Goal: Task Accomplishment & Management: Use online tool/utility

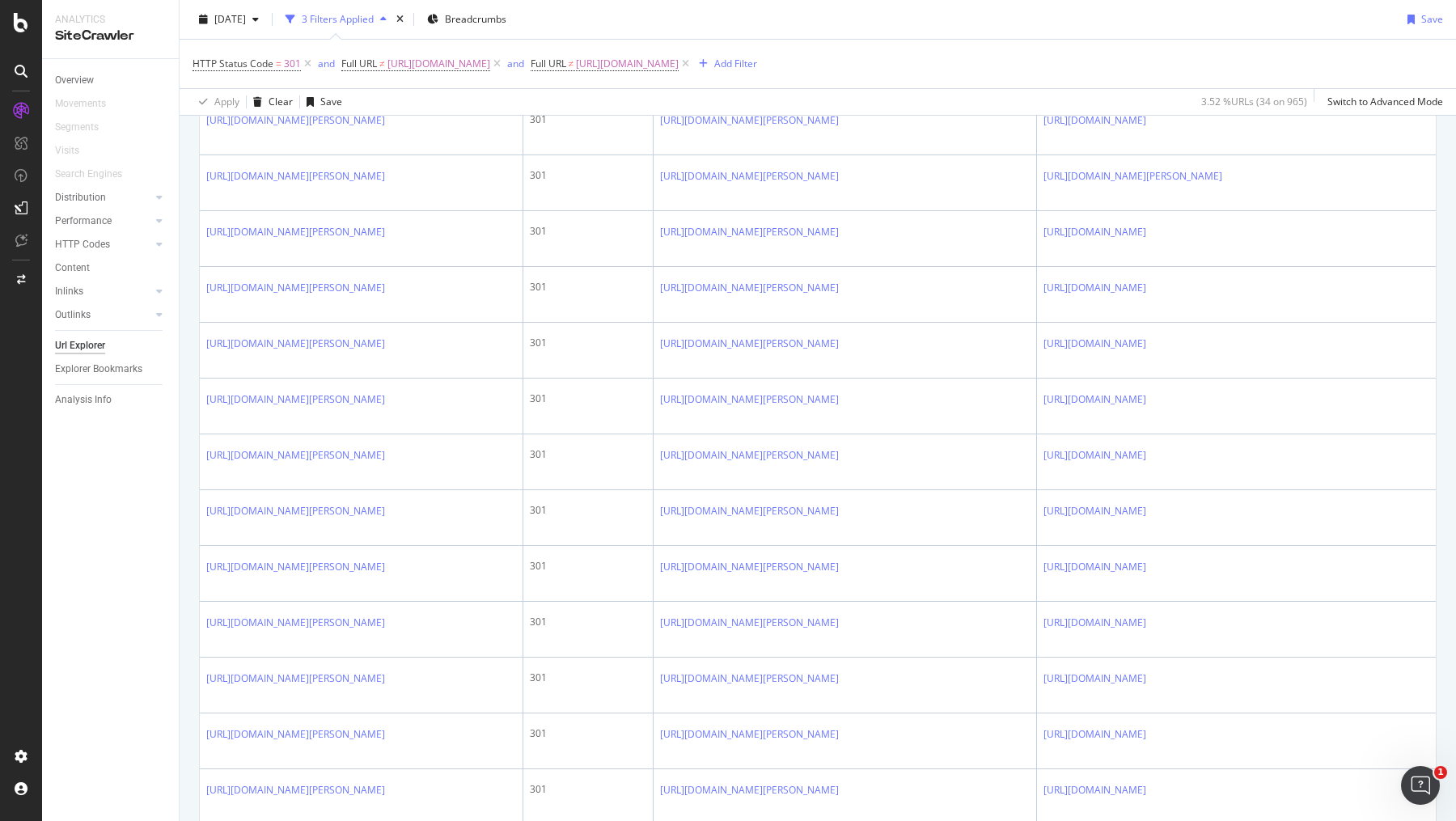
scroll to position [728, 0]
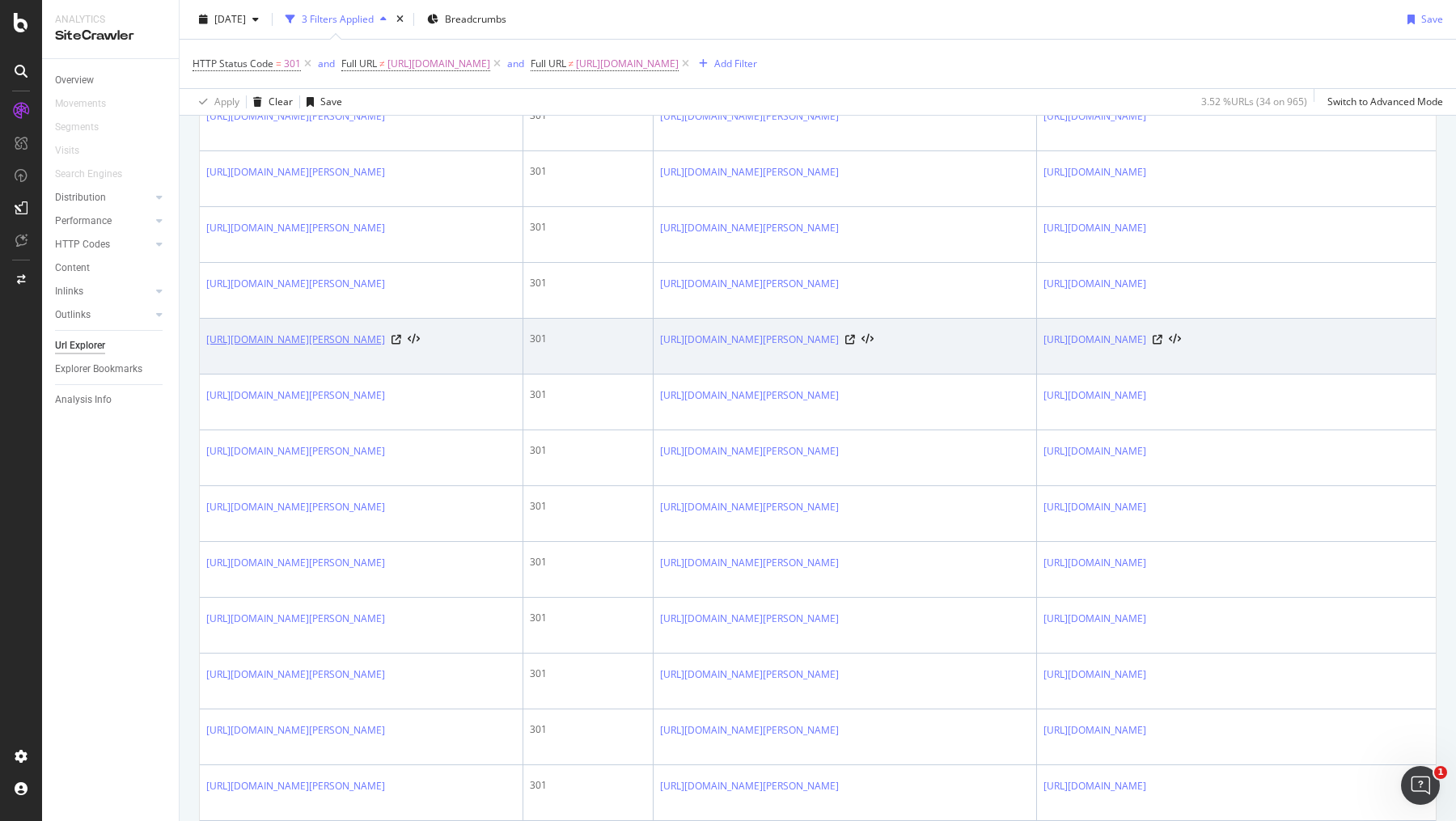
click at [385, 347] on link "https://info.1doc.ch/fr/navigateur-tarifaire-physiotherapie-tarifs-lamal/" at bounding box center [295, 339] width 179 height 16
click at [401, 345] on icon at bounding box center [396, 339] width 10 height 10
click at [266, 347] on link "https://info.1doc.ch/fr/navigateur-tarifaire-physiotherapie-tarifs-lamal/" at bounding box center [295, 339] width 179 height 16
drag, startPoint x: 320, startPoint y: 389, endPoint x: 203, endPoint y: 363, distance: 119.9
click at [203, 363] on td "https://info.1doc.ch/fr/navigateur-tarifaire-physiotherapie-tarifs-lamal/" at bounding box center [361, 347] width 324 height 56
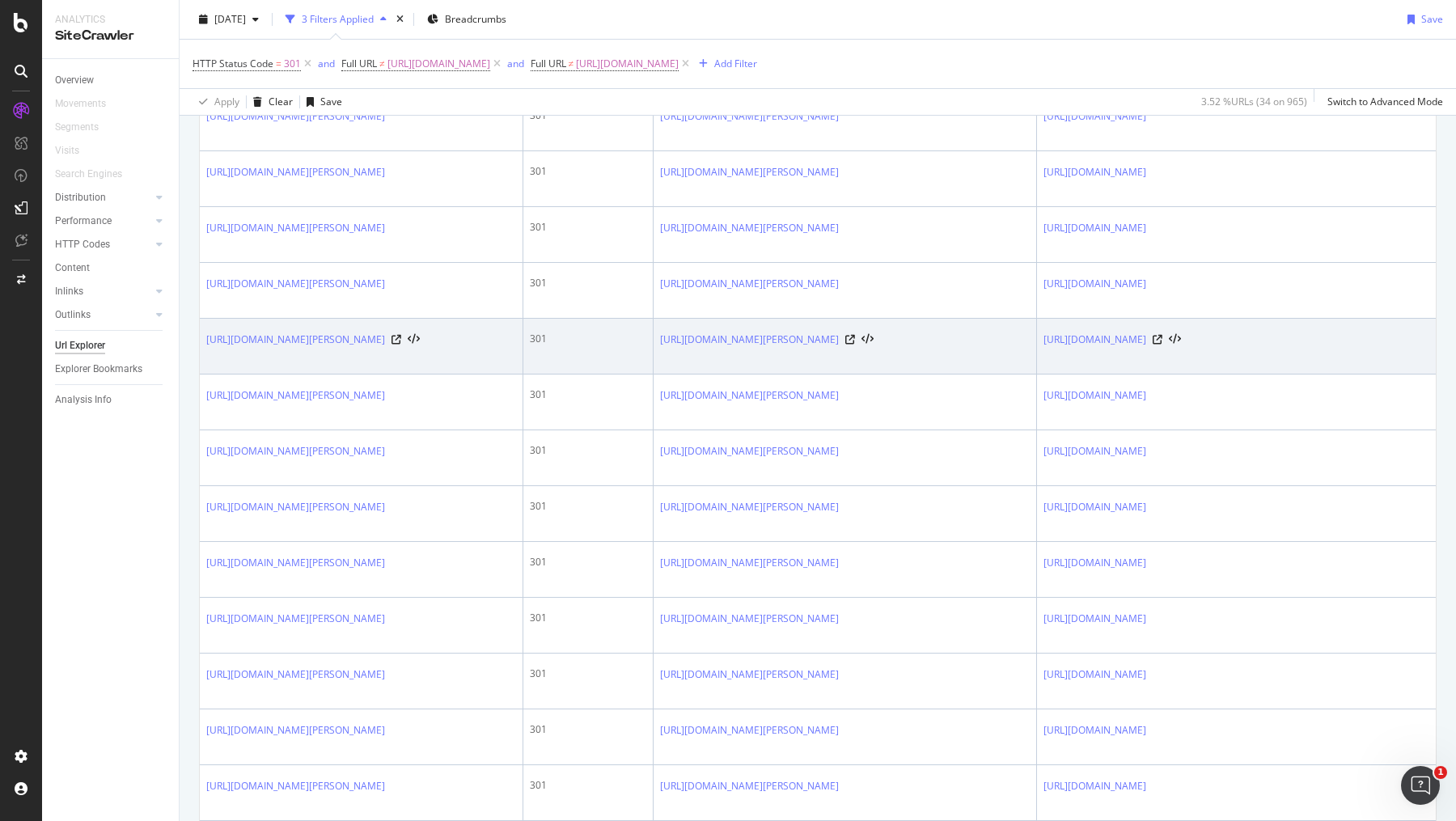
click at [398, 375] on td "https://info.1doc.ch/fr/navigateur-tarifaire-physiotherapie-tarifs-lamal/" at bounding box center [361, 347] width 324 height 56
drag, startPoint x: 380, startPoint y: 391, endPoint x: 202, endPoint y: 362, distance: 180.3
click at [202, 362] on td "https://info.1doc.ch/fr/navigateur-tarifaire-physiotherapie-tarifs-lamal/" at bounding box center [361, 347] width 324 height 56
copy link "https://info.1doc.ch/fr/navigateur-tarifaire-physiotherapie-tarifs-lamal/"
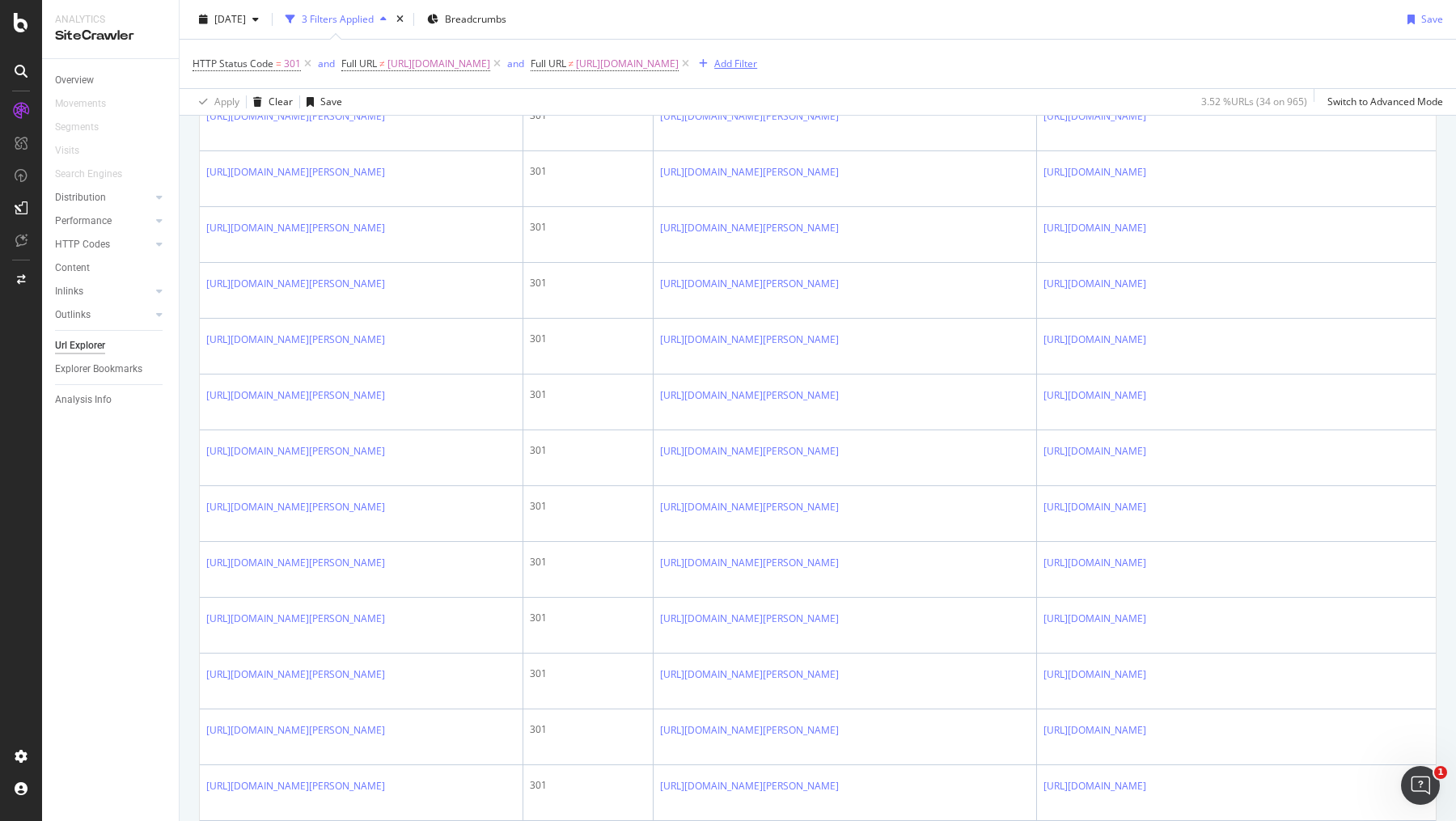
click at [757, 68] on div "Add Filter" at bounding box center [735, 63] width 43 height 14
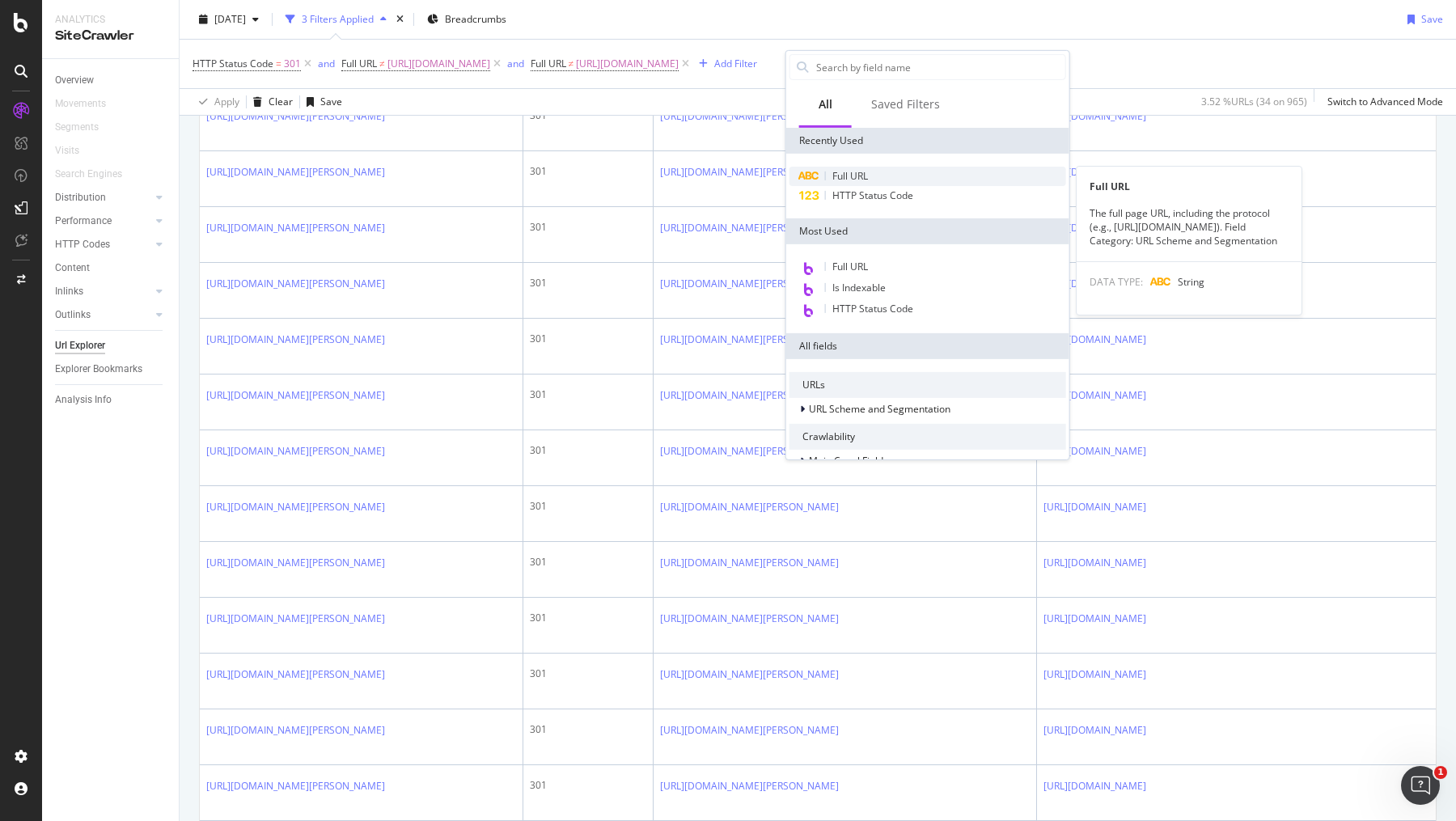
click at [856, 172] on span "Full URL" at bounding box center [850, 175] width 35 height 14
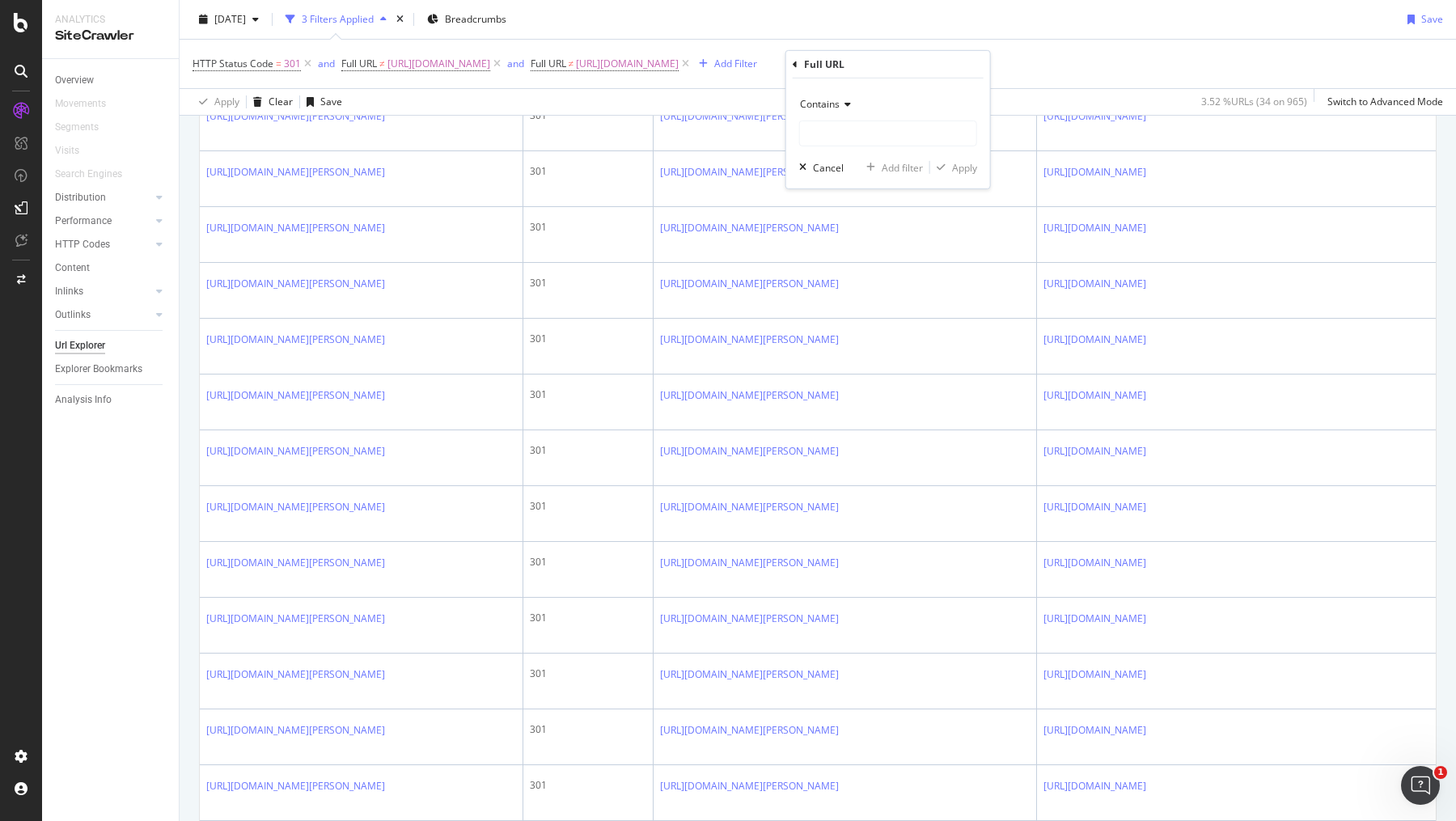
click at [840, 108] on icon at bounding box center [845, 104] width 11 height 10
click at [849, 164] on div "Not equal to" at bounding box center [890, 158] width 173 height 21
click at [851, 135] on input "text" at bounding box center [889, 133] width 176 height 26
paste input "https://info.1doc.ch/fr/navigateur-tarifaire-physiotherapie-tarifs-lamal/"
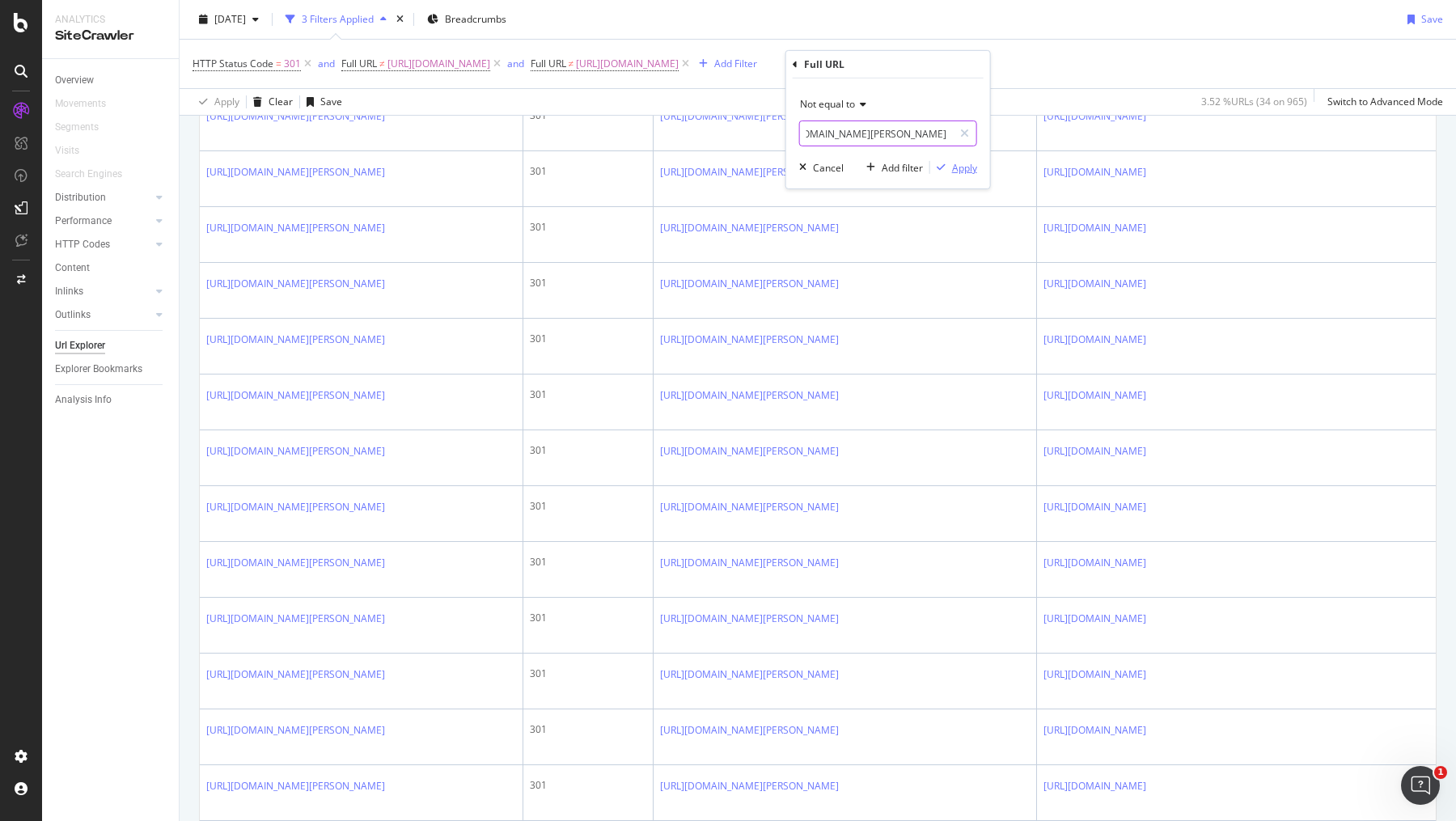
type input "https://info.1doc.ch/fr/navigateur-tarifaire-physiotherapie-tarifs-lamal/"
click at [959, 173] on div "Apply" at bounding box center [965, 166] width 25 height 14
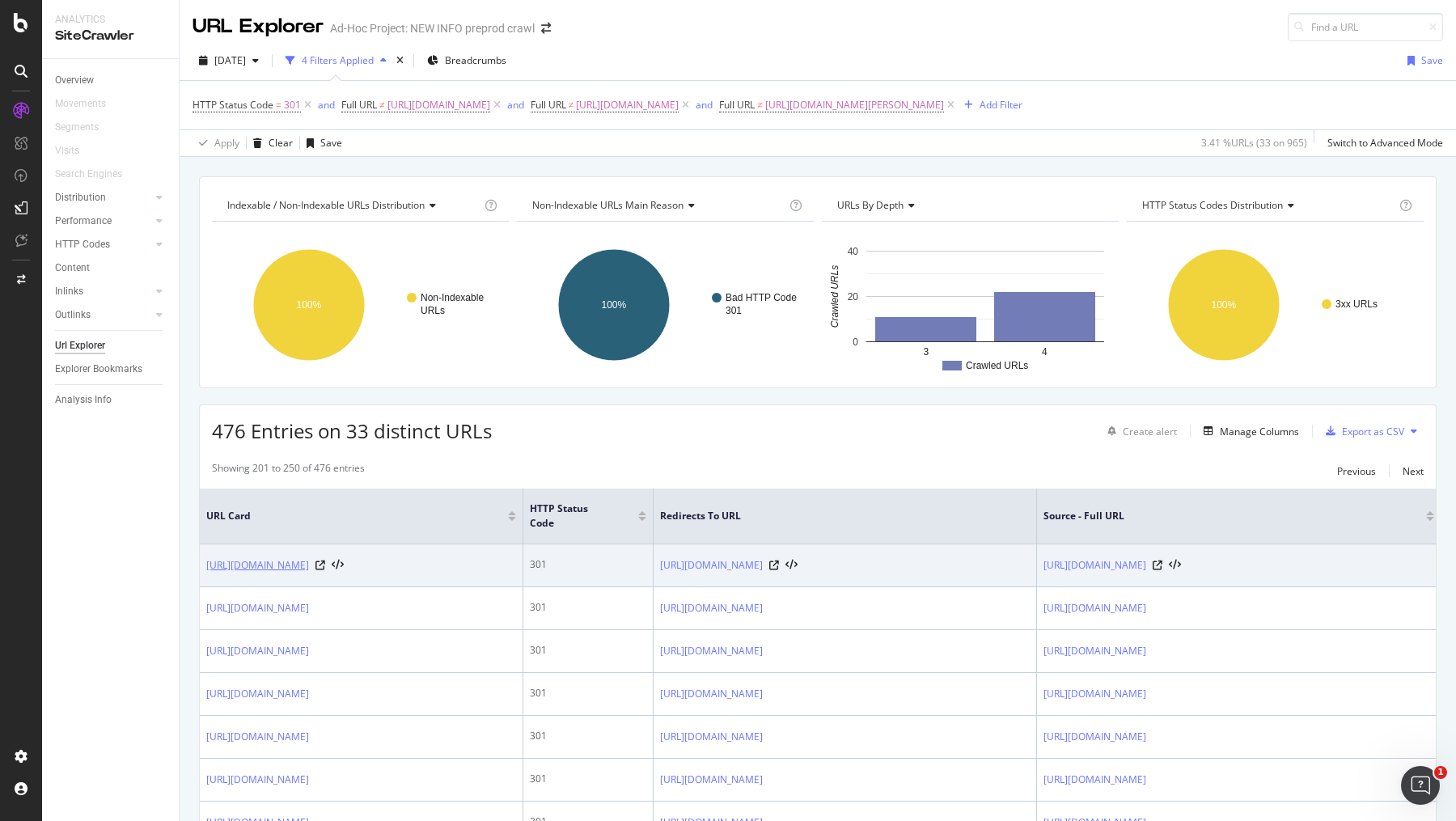
drag, startPoint x: 74, startPoint y: 560, endPoint x: 301, endPoint y: 577, distance: 227.6
click at [301, 577] on div "Analytics SiteCrawler Overview Movements Segments Visits Search Engines Distrib…" at bounding box center [749, 410] width 1414 height 821
click at [223, 571] on link "https://info.1doc.ch/en/tariff-navigator-physiotherapy-kvg-tariffs/" at bounding box center [257, 565] width 103 height 16
click at [325, 570] on icon at bounding box center [320, 565] width 10 height 10
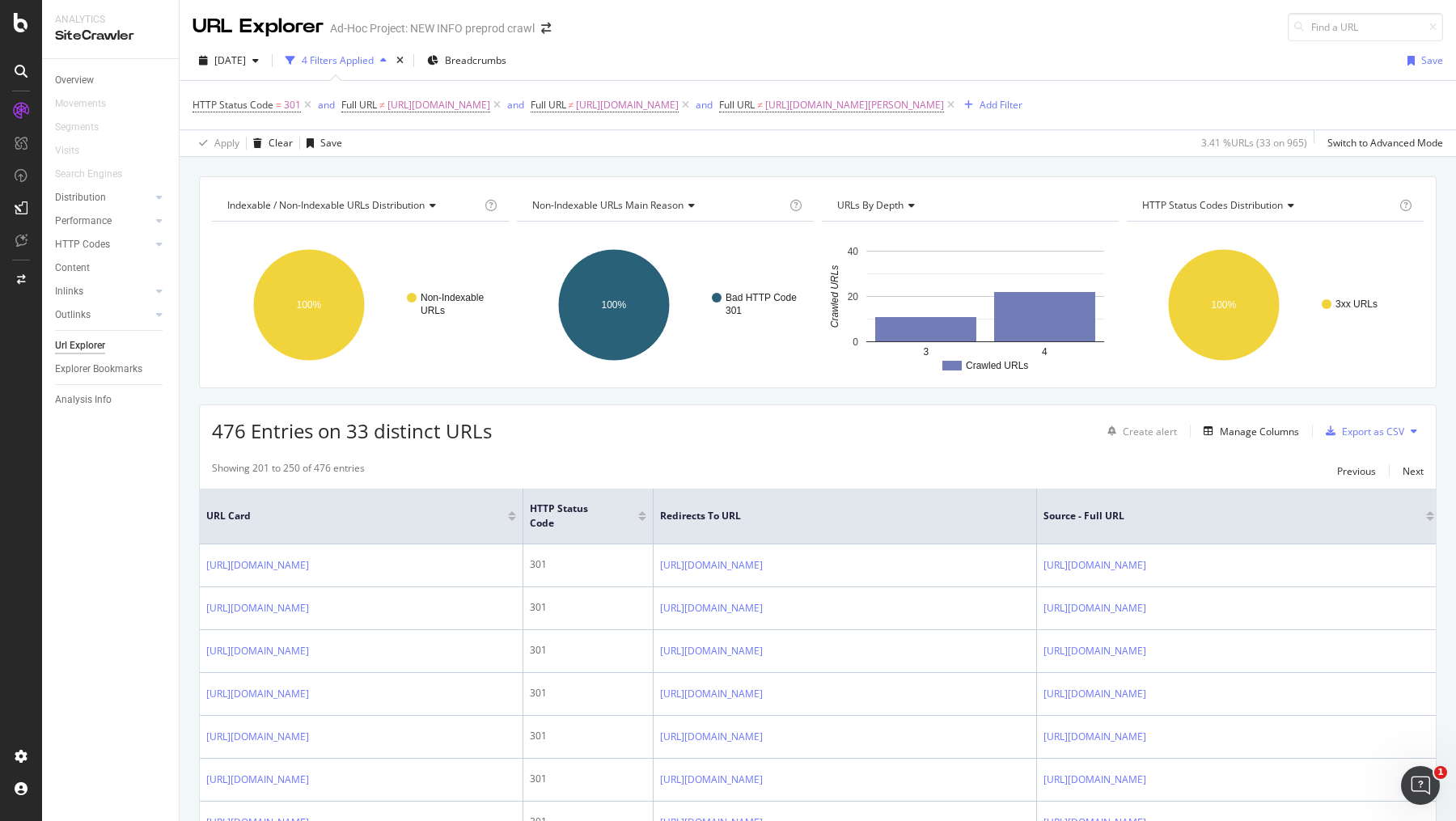
click at [87, 571] on div "Overview Movements Segments Visits Search Engines Distribution Top Charts Insig…" at bounding box center [110, 440] width 137 height 762
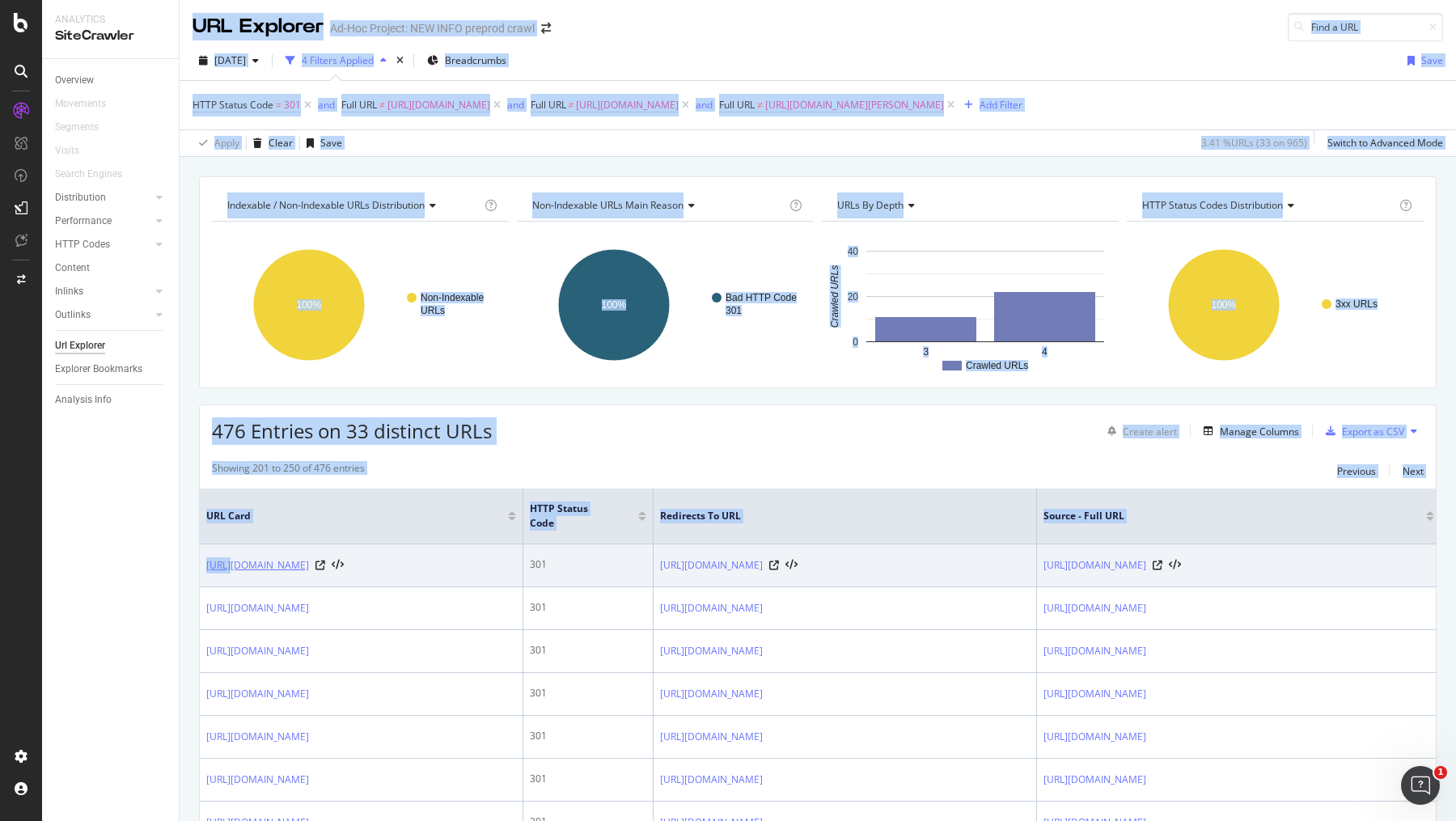
drag, startPoint x: 140, startPoint y: 554, endPoint x: 223, endPoint y: 559, distance: 83.2
click at [223, 559] on div "Analytics SiteCrawler Overview Movements Segments Visits Search Engines Distrib…" at bounding box center [749, 410] width 1414 height 821
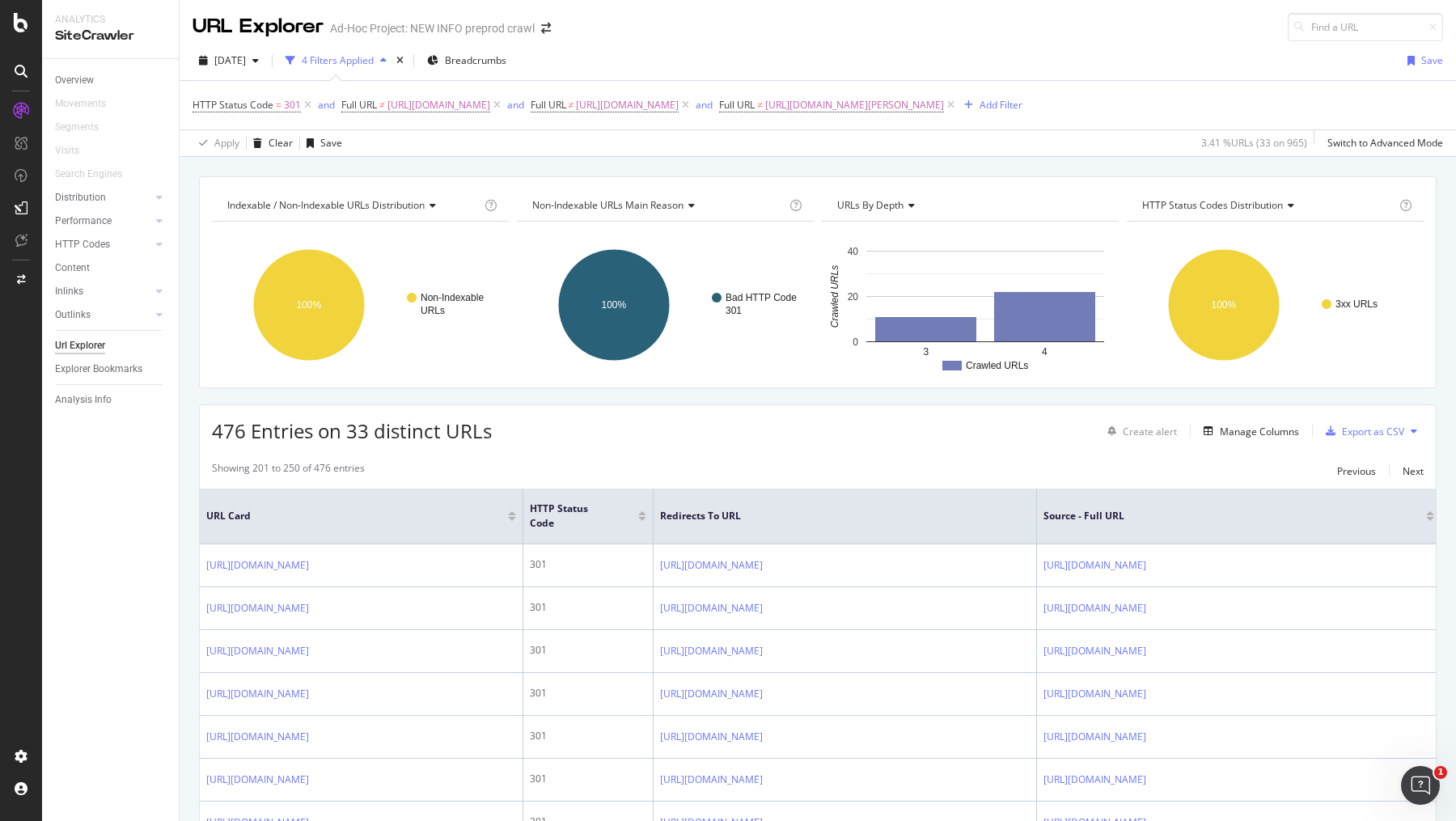
click at [62, 561] on div "Overview Movements Segments Visits Search Engines Distribution Top Charts Insig…" at bounding box center [110, 440] width 137 height 762
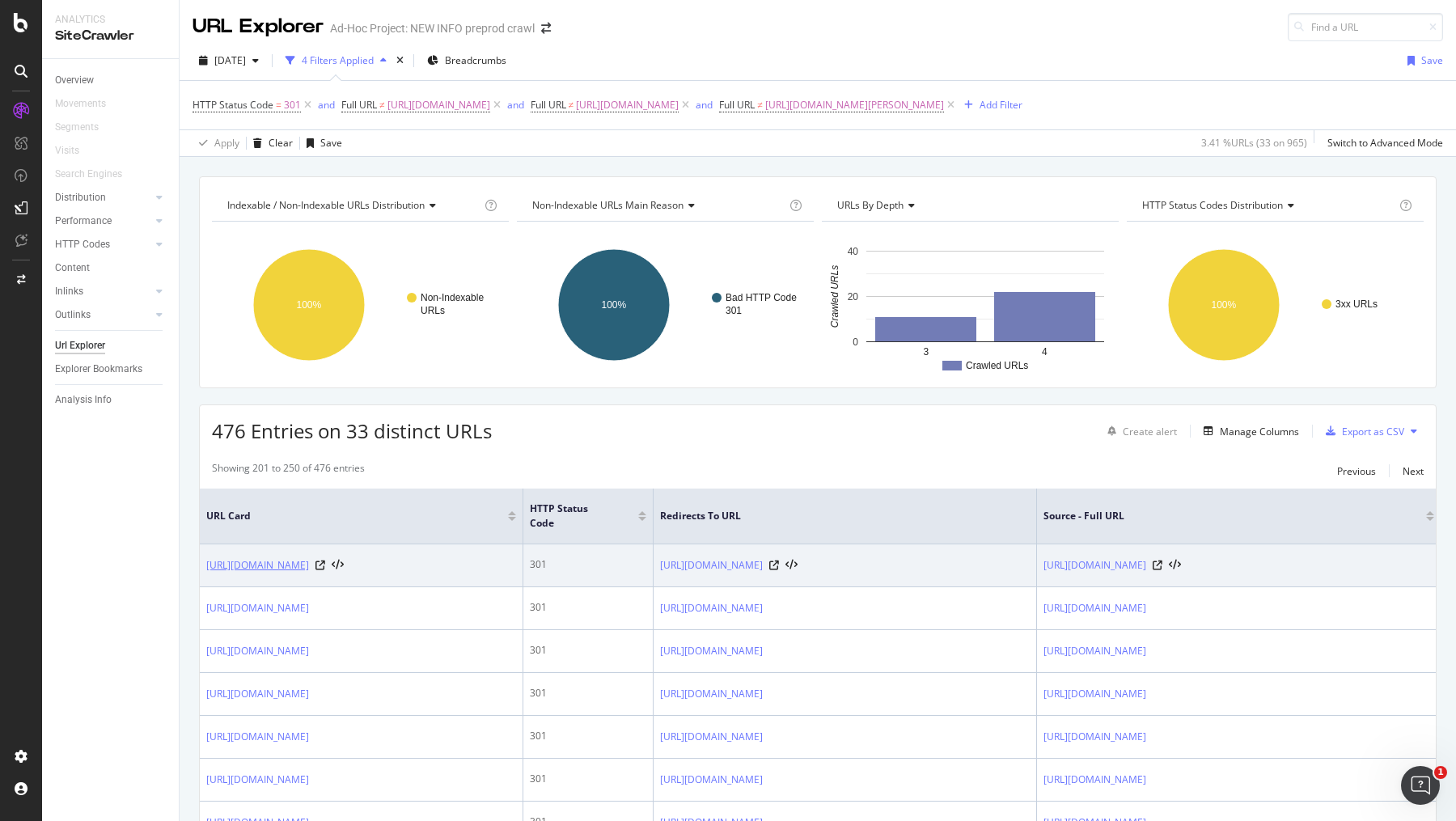
drag, startPoint x: 168, startPoint y: 584, endPoint x: 222, endPoint y: 579, distance: 54.2
click at [222, 579] on div "Analytics SiteCrawler Overview Movements Segments Visits Search Engines Distrib…" at bounding box center [749, 410] width 1414 height 821
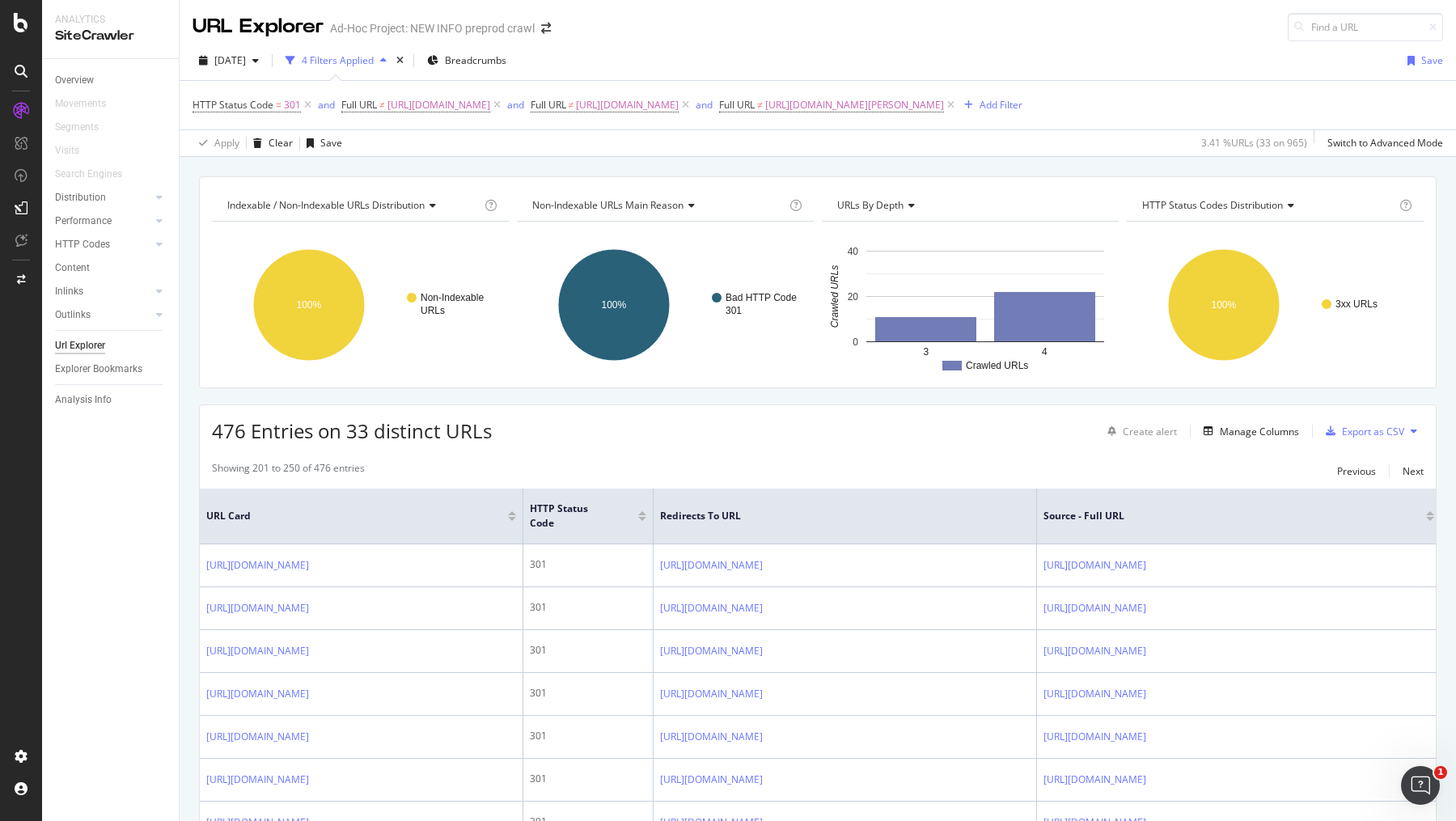
click at [85, 595] on div "Overview Movements Segments Visits Search Engines Distribution Top Charts Insig…" at bounding box center [110, 440] width 137 height 762
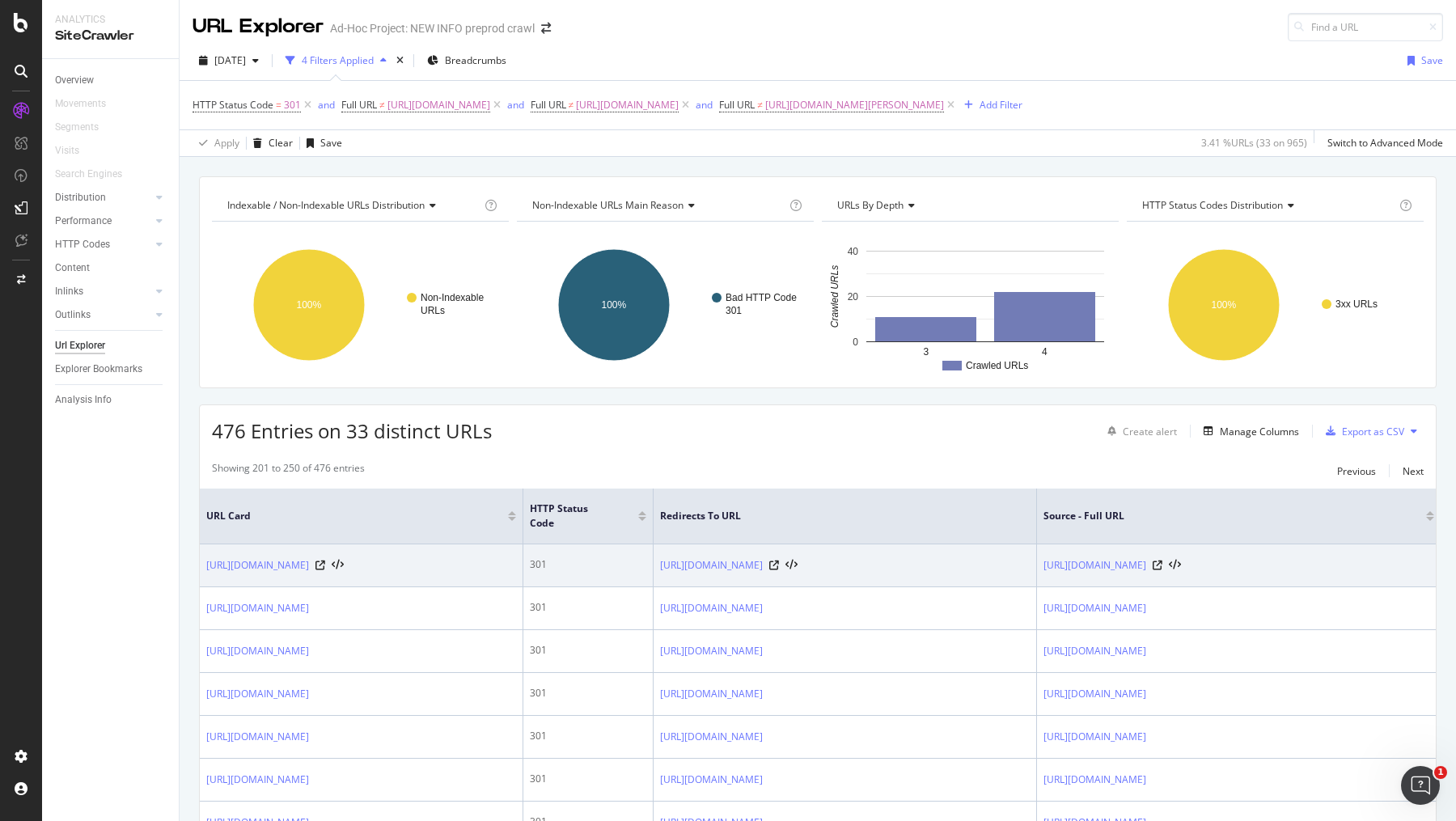
drag, startPoint x: 329, startPoint y: 589, endPoint x: 201, endPoint y: 567, distance: 129.9
click at [201, 567] on td "https://info.1doc.ch/en/tariff-navigator-physiotherapy-kvg-tariffs/" at bounding box center [361, 565] width 324 height 43
copy link "https://info.1doc.ch/en/tariff-navigator-physiotherapy-kvg-tariffs/"
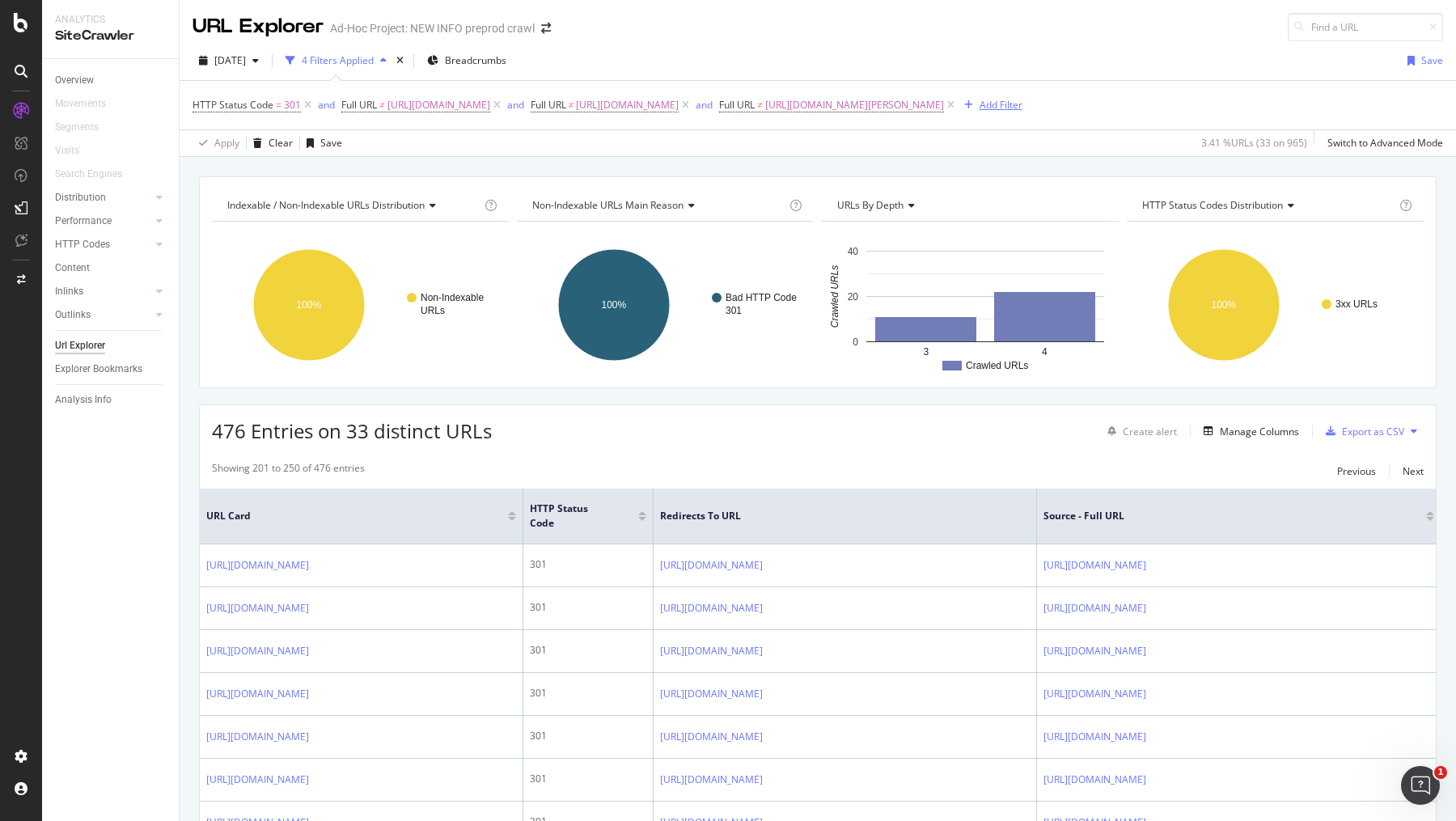
click at [1023, 104] on div "Add Filter" at bounding box center [1000, 104] width 43 height 14
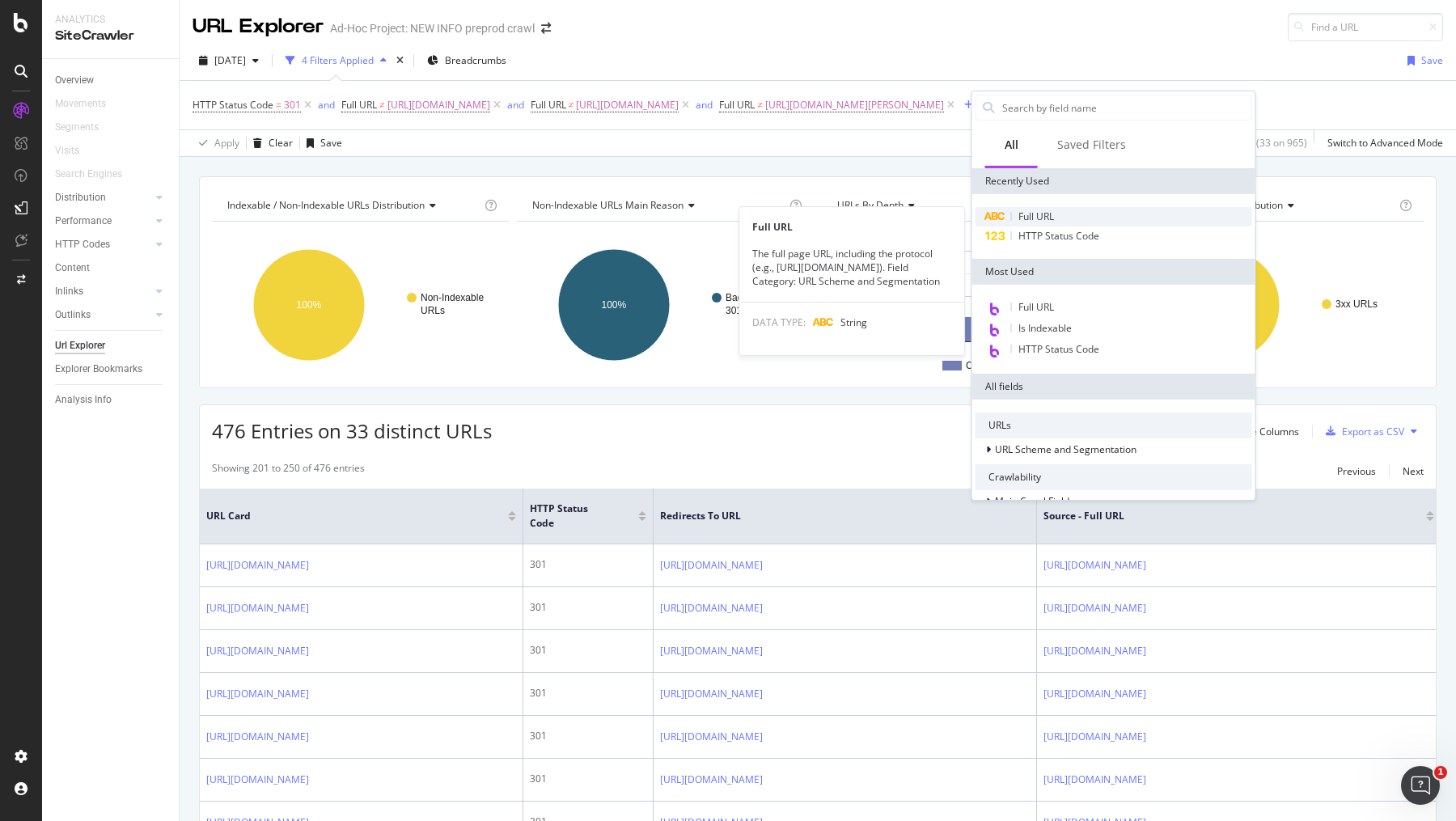
click at [1040, 212] on span "Full URL" at bounding box center [1036, 216] width 35 height 14
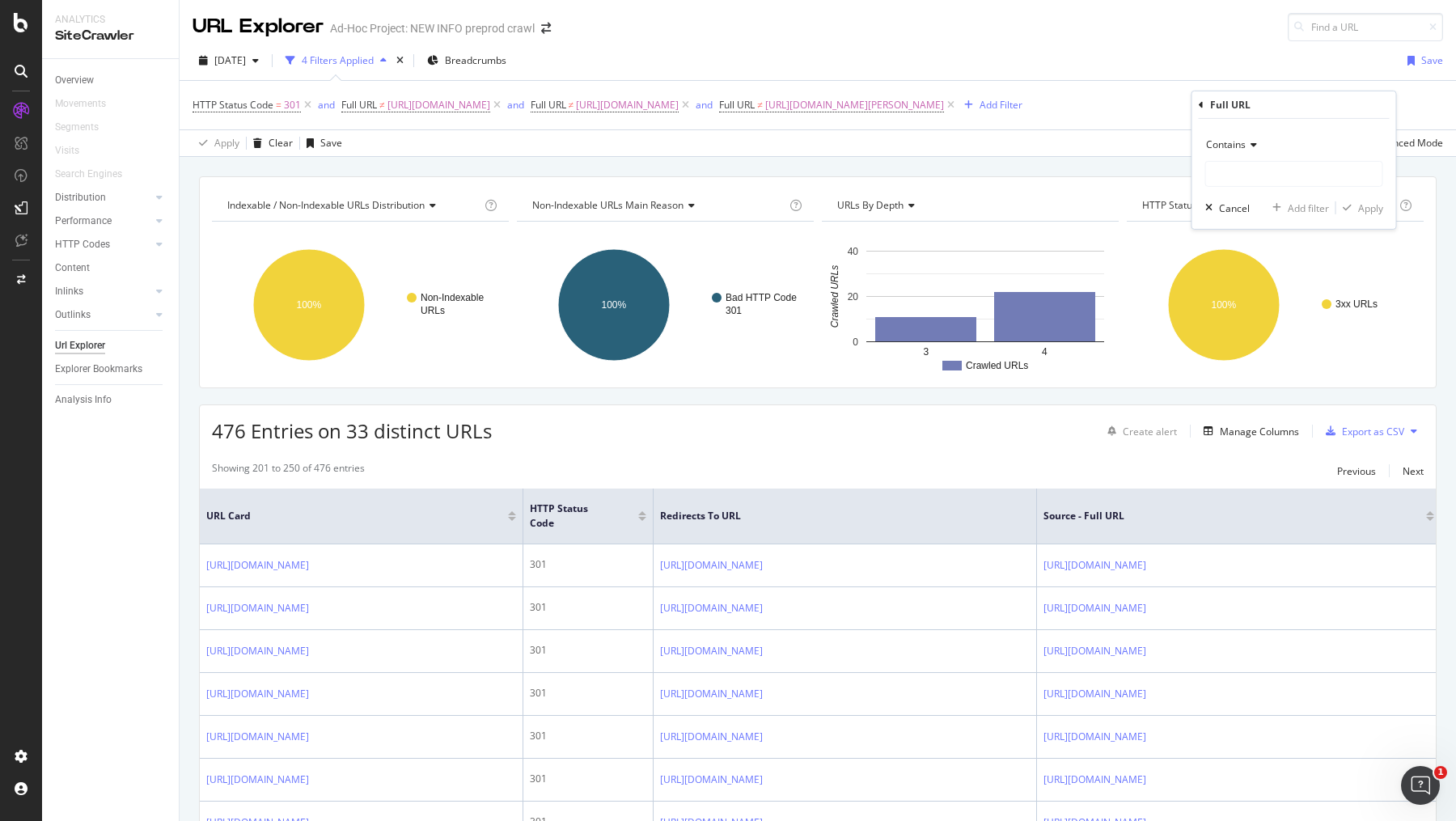
click at [1258, 147] on div "Contains" at bounding box center [1294, 144] width 178 height 26
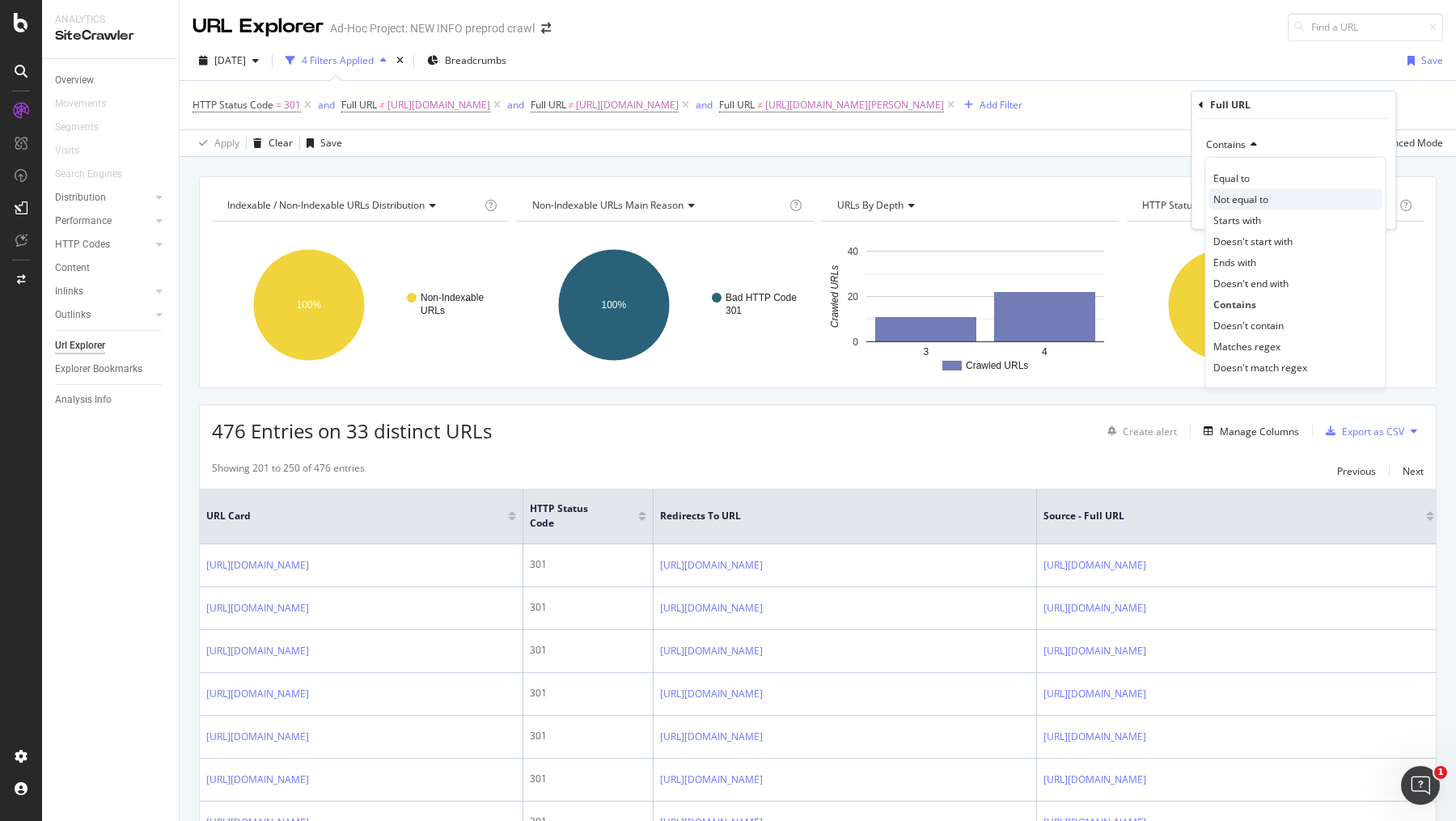
click at [1260, 197] on span "Not equal to" at bounding box center [1241, 198] width 55 height 14
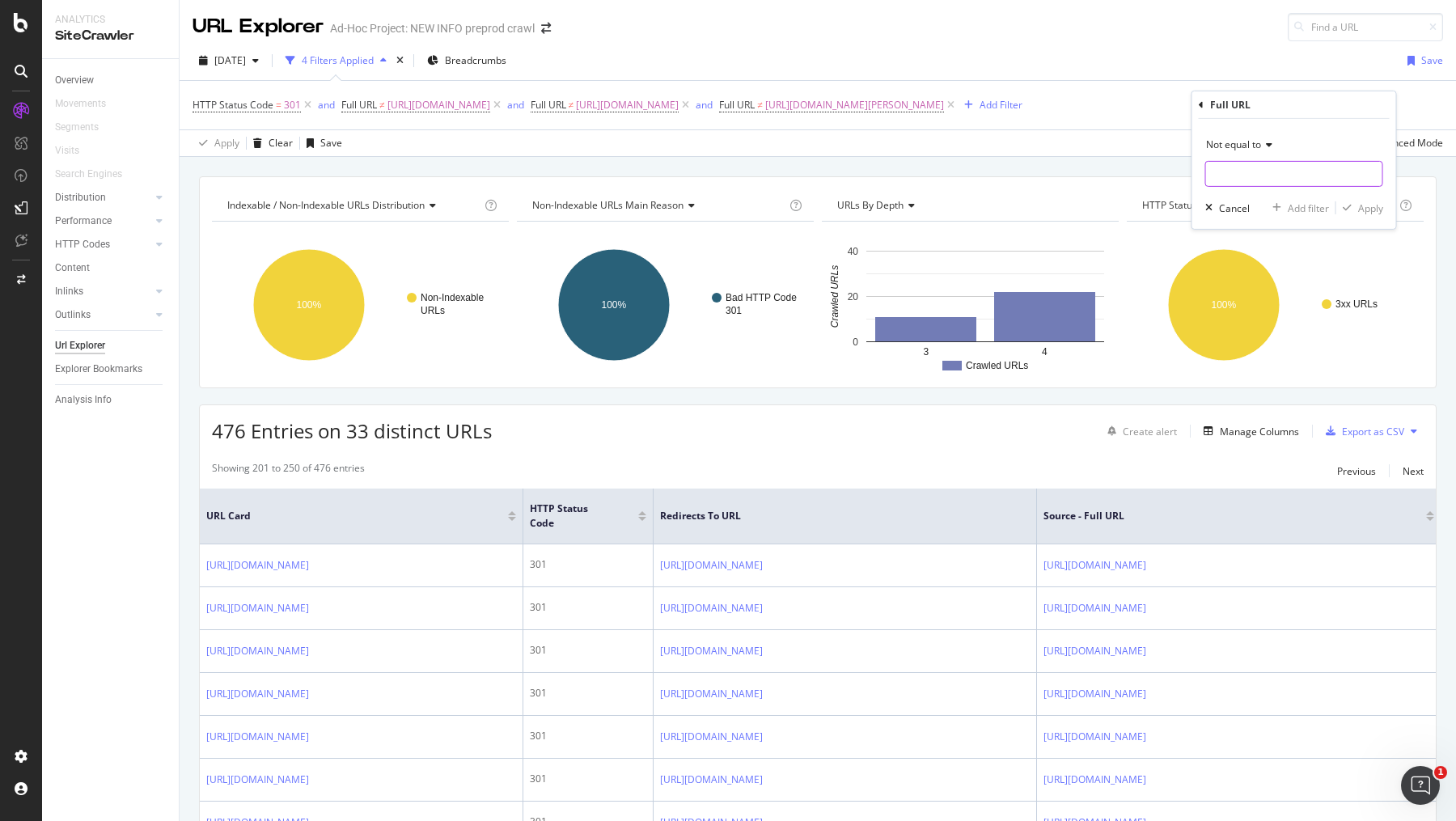
click at [1258, 178] on input "text" at bounding box center [1294, 173] width 176 height 26
paste input "https://info.1doc.ch/en/tariff-navigator-physiotherapy-kvg-tariffs/"
type input "https://info.1doc.ch/en/tariff-navigator-physiotherapy-kvg-tariffs/"
click at [1373, 213] on div "Apply" at bounding box center [1360, 208] width 47 height 15
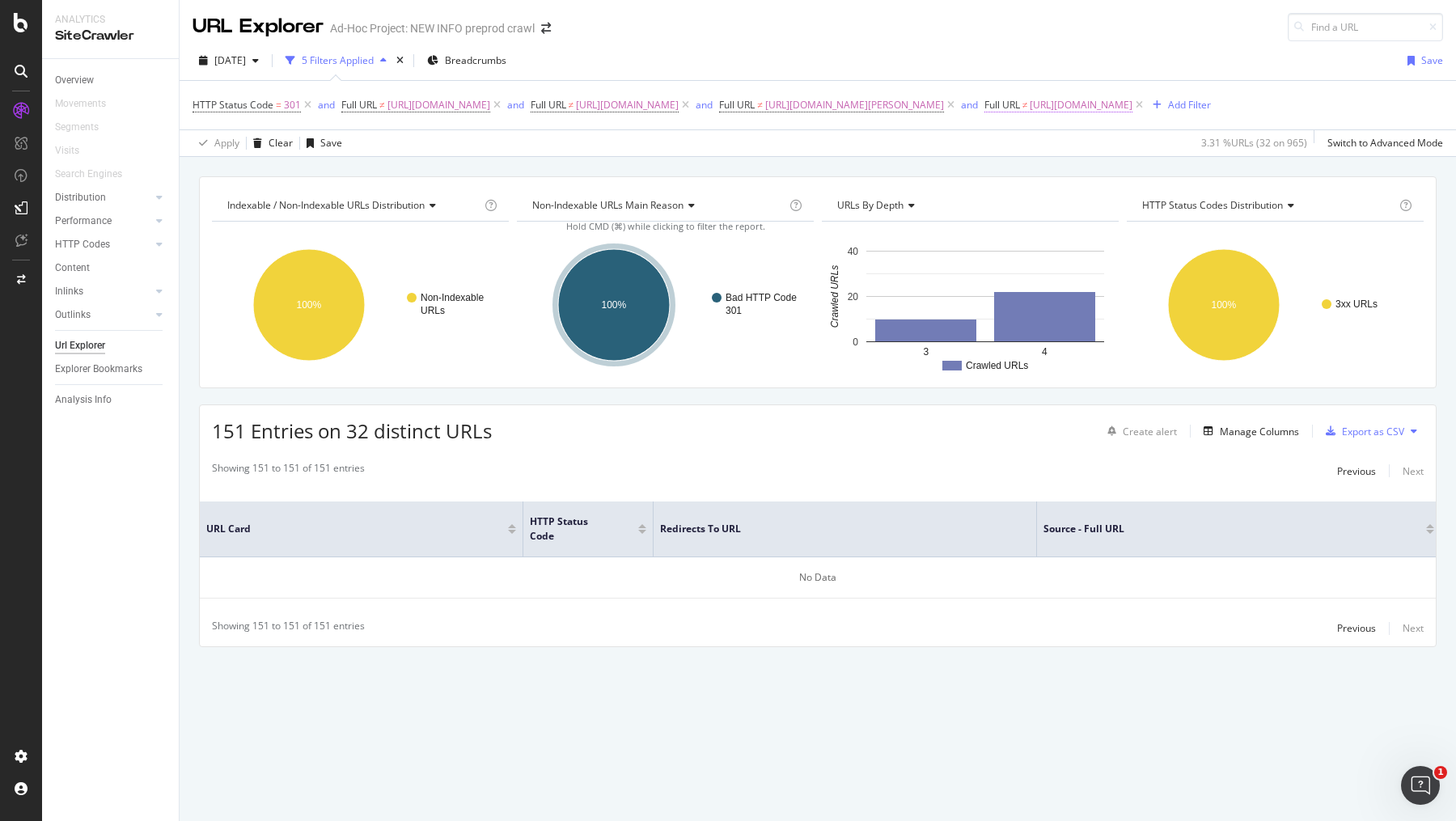
click at [1030, 116] on span "https://info.1doc.ch/en/tariff-navigator-physiotherapy-kvg-tariffs/" at bounding box center [1081, 104] width 103 height 23
click at [268, 173] on div "Not equal to" at bounding box center [295, 164] width 178 height 26
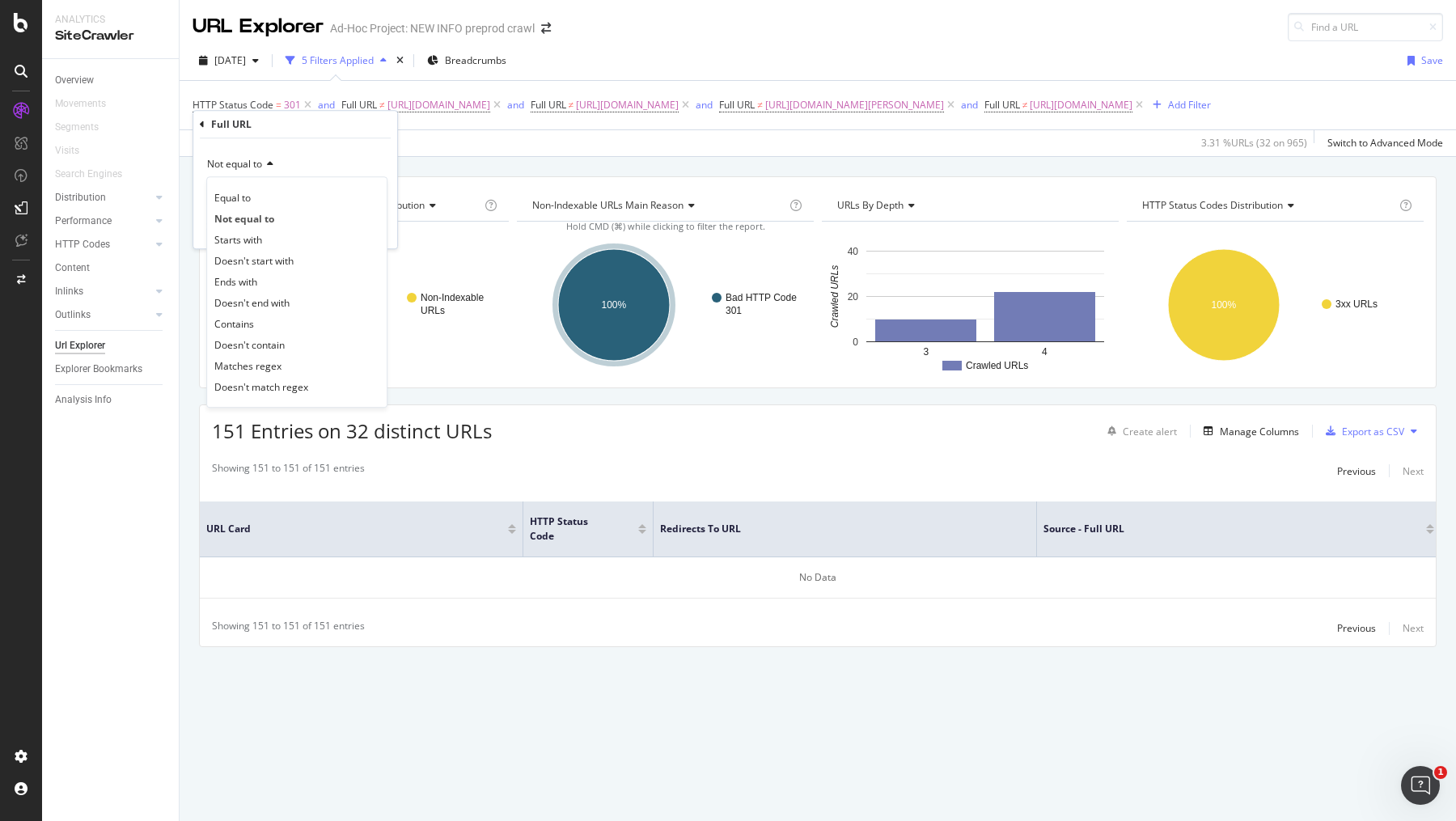
click at [268, 173] on div "Not equal to" at bounding box center [295, 164] width 178 height 26
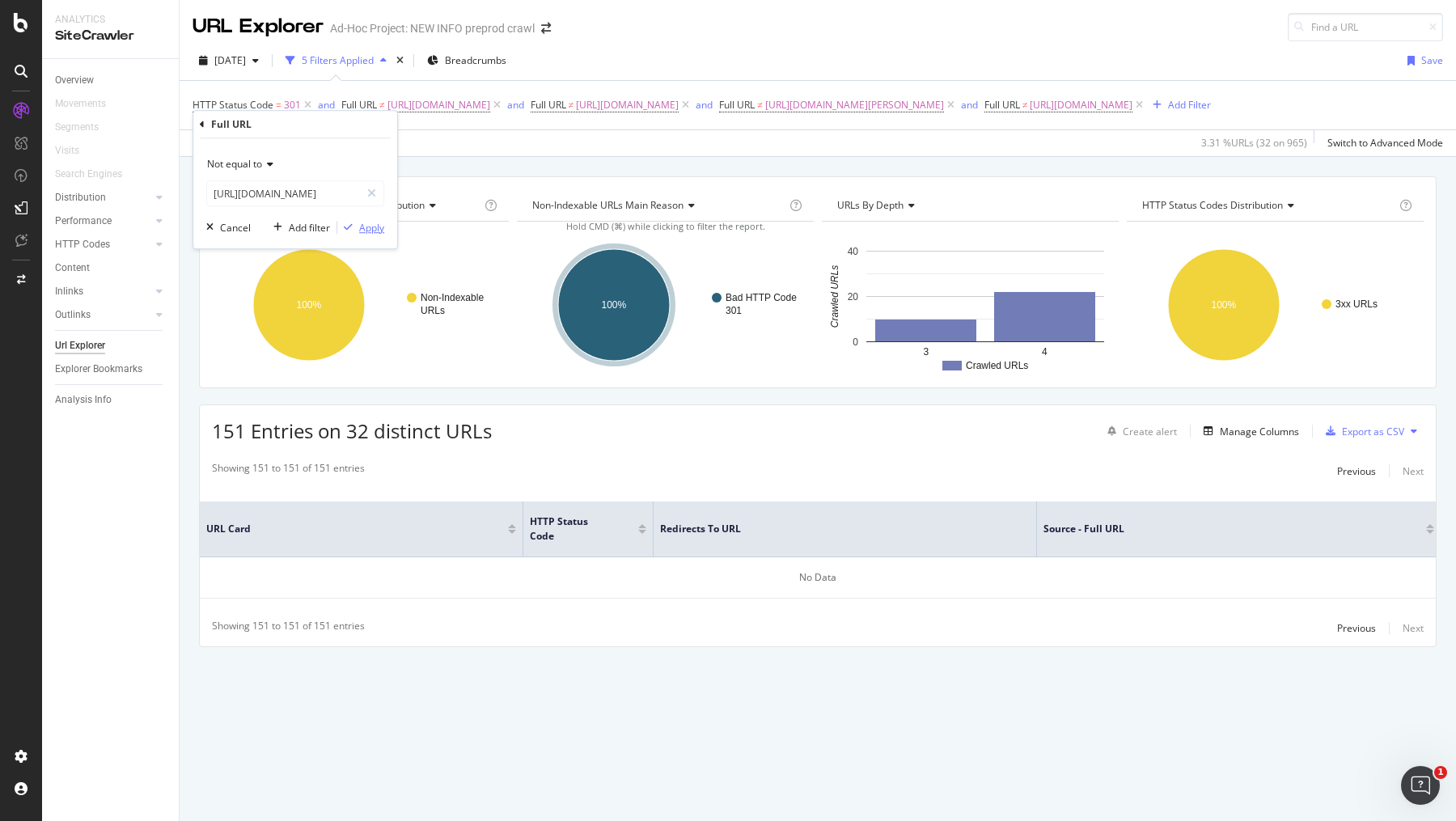
click at [376, 226] on div "Apply" at bounding box center [372, 227] width 25 height 14
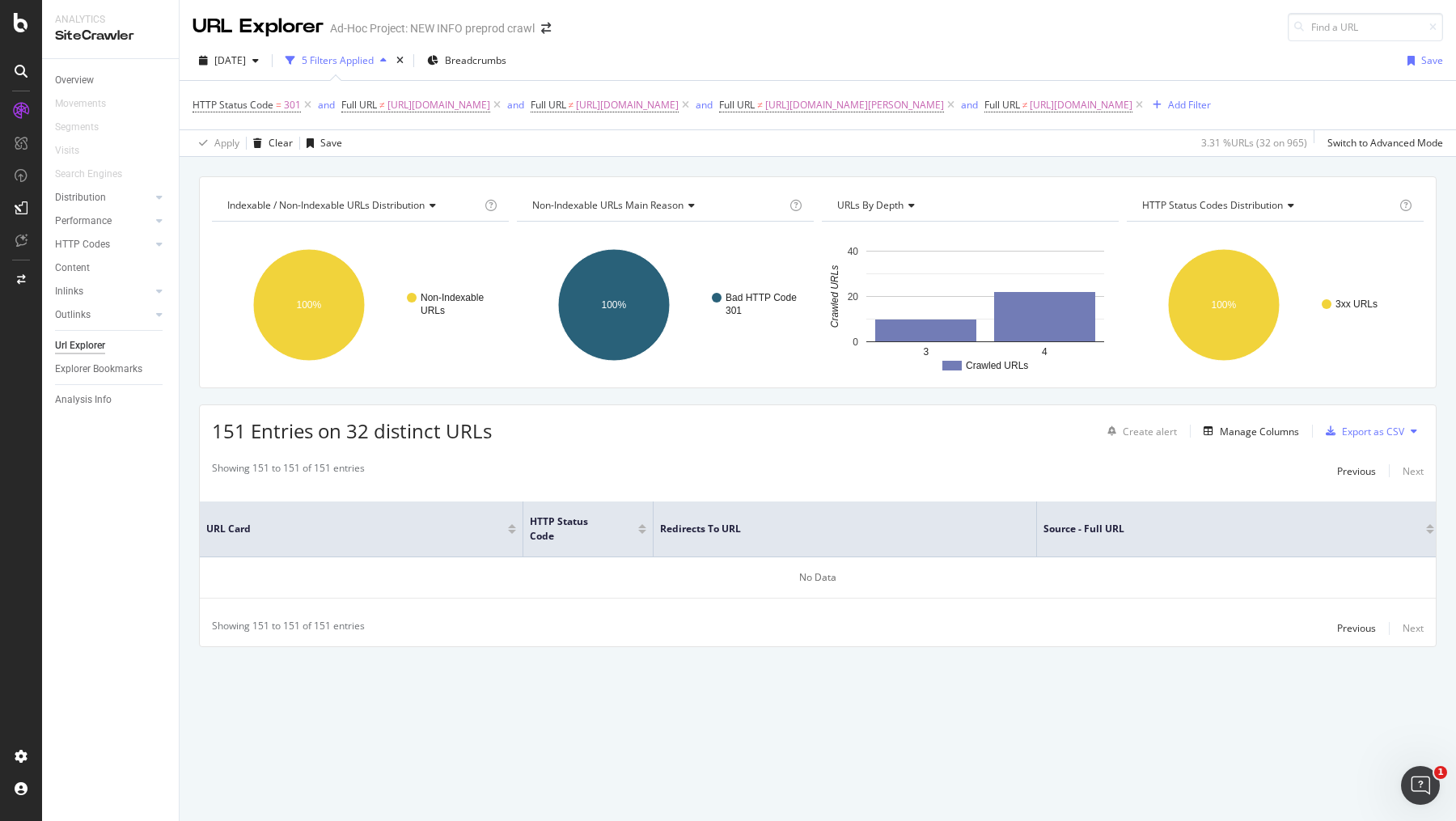
click at [691, 130] on div "HTTP Status Code = 301 and Full URL ≠ https://info.1doc.ch/fr/category/therapeu…" at bounding box center [818, 104] width 1251 height 48
click at [503, 445] on div "151 Entries on 32 distinct URLs Create alert Manage Columns Export as CSV" at bounding box center [818, 425] width 1236 height 40
click at [1133, 113] on icon at bounding box center [1139, 105] width 14 height 16
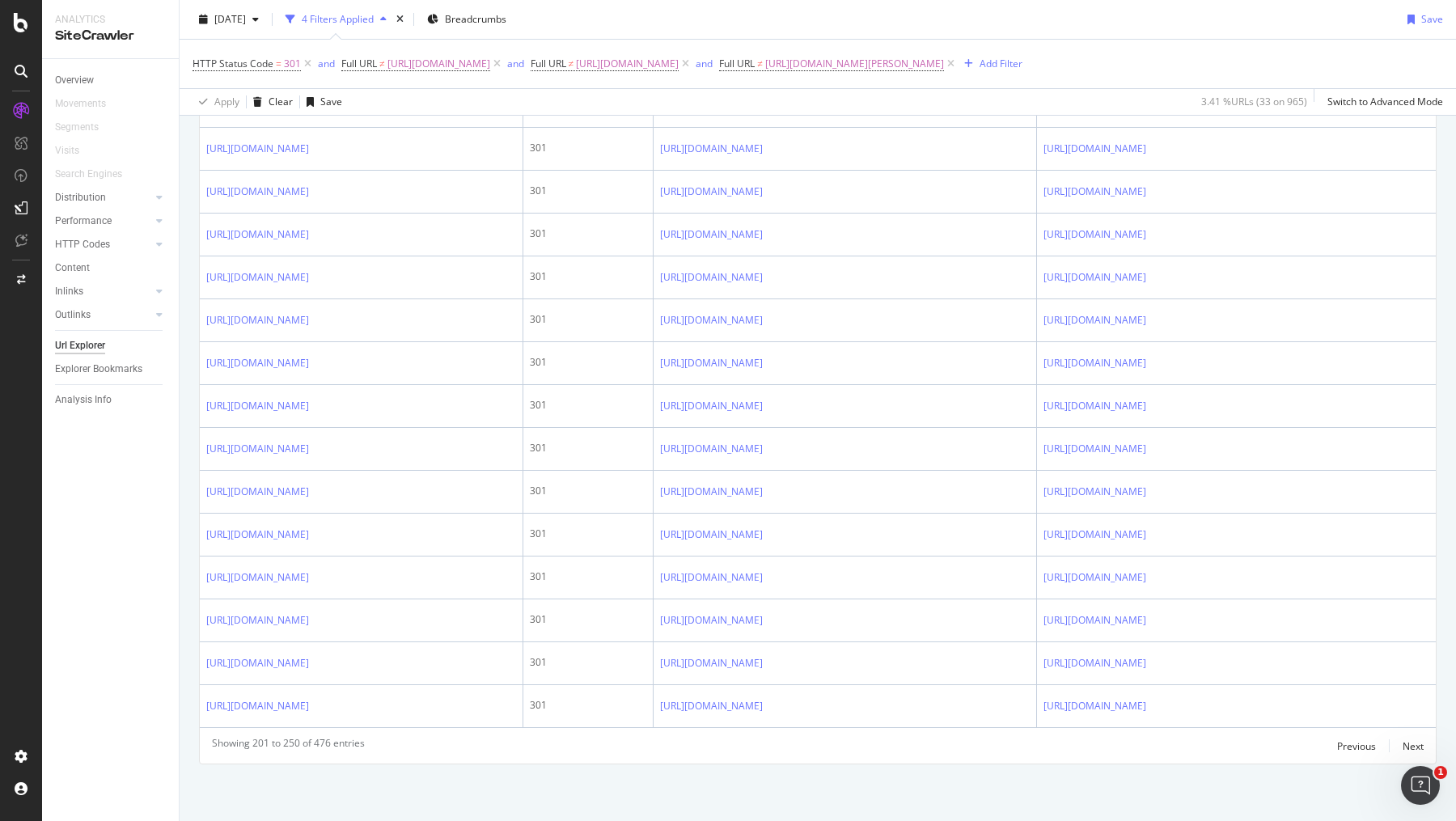
scroll to position [2750, 0]
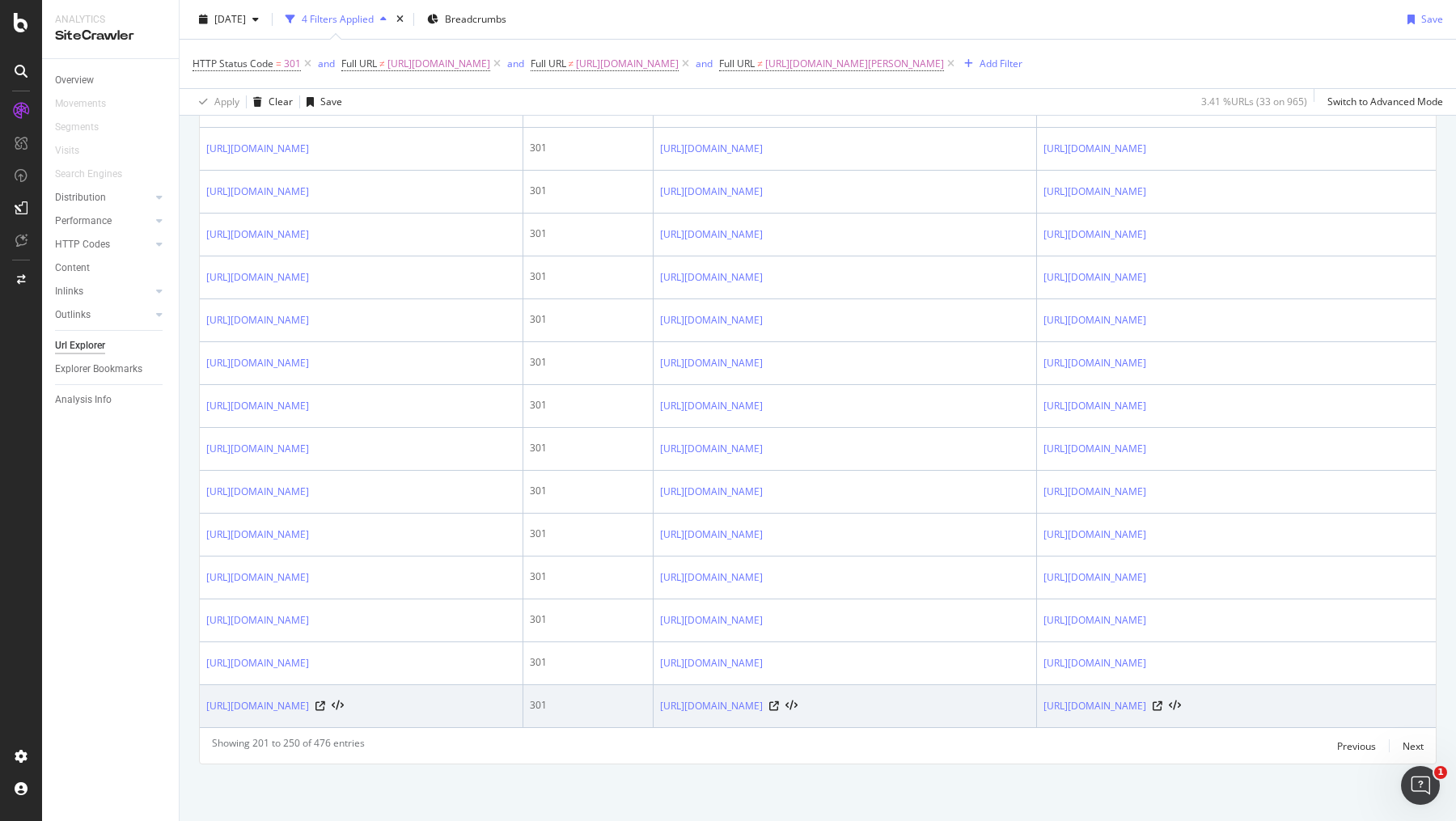
drag, startPoint x: 234, startPoint y: 718, endPoint x: 205, endPoint y: 694, distance: 37.6
click at [204, 694] on td "https://info.1doc.ch/en/tariff-navigator-physiotherapy-kvg-tariffs/" at bounding box center [361, 706] width 324 height 43
copy link "https://info.1doc.ch/en/tariff-navigator-physiotherapy-kvg-tariffs/"
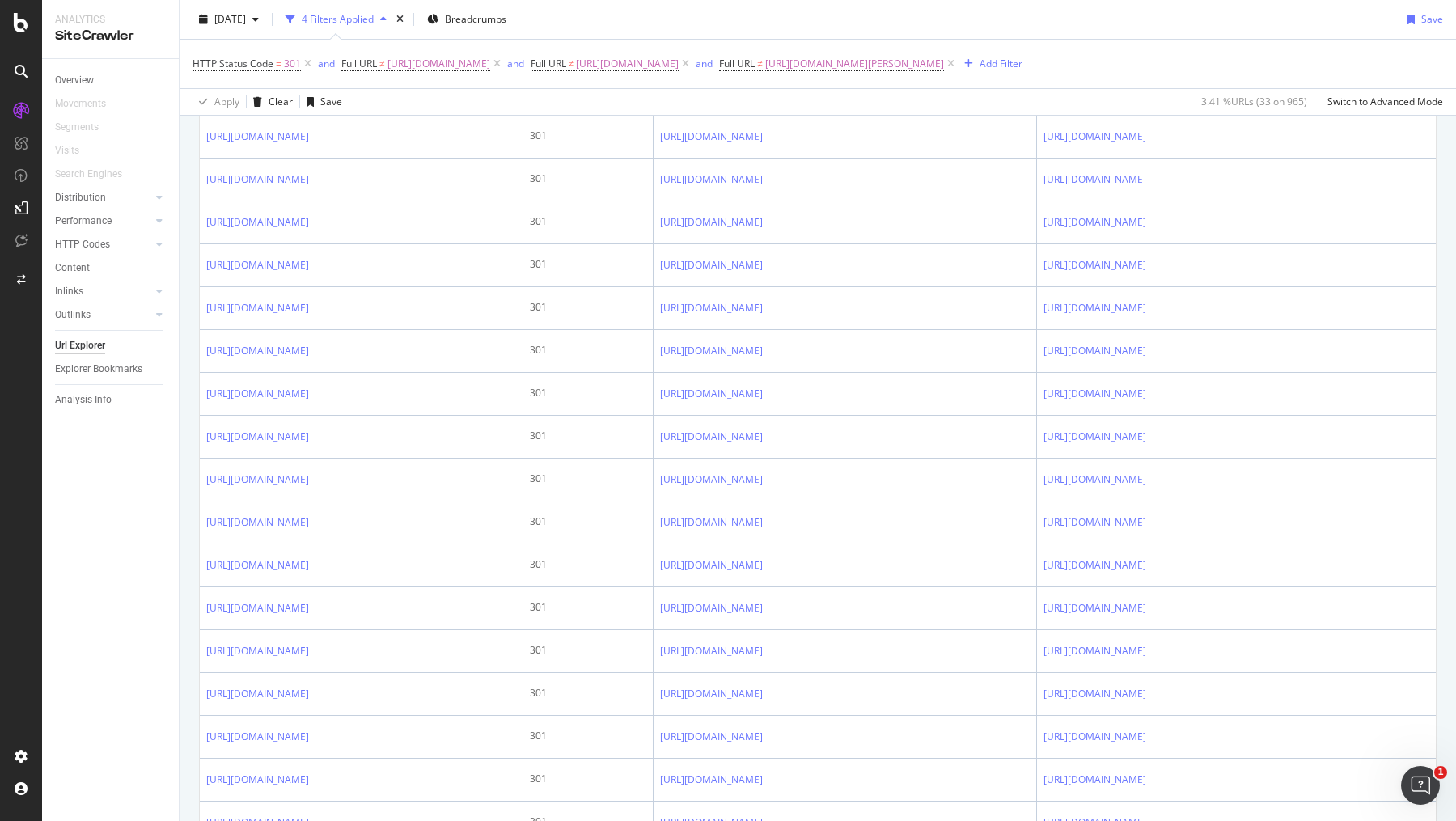
scroll to position [0, 0]
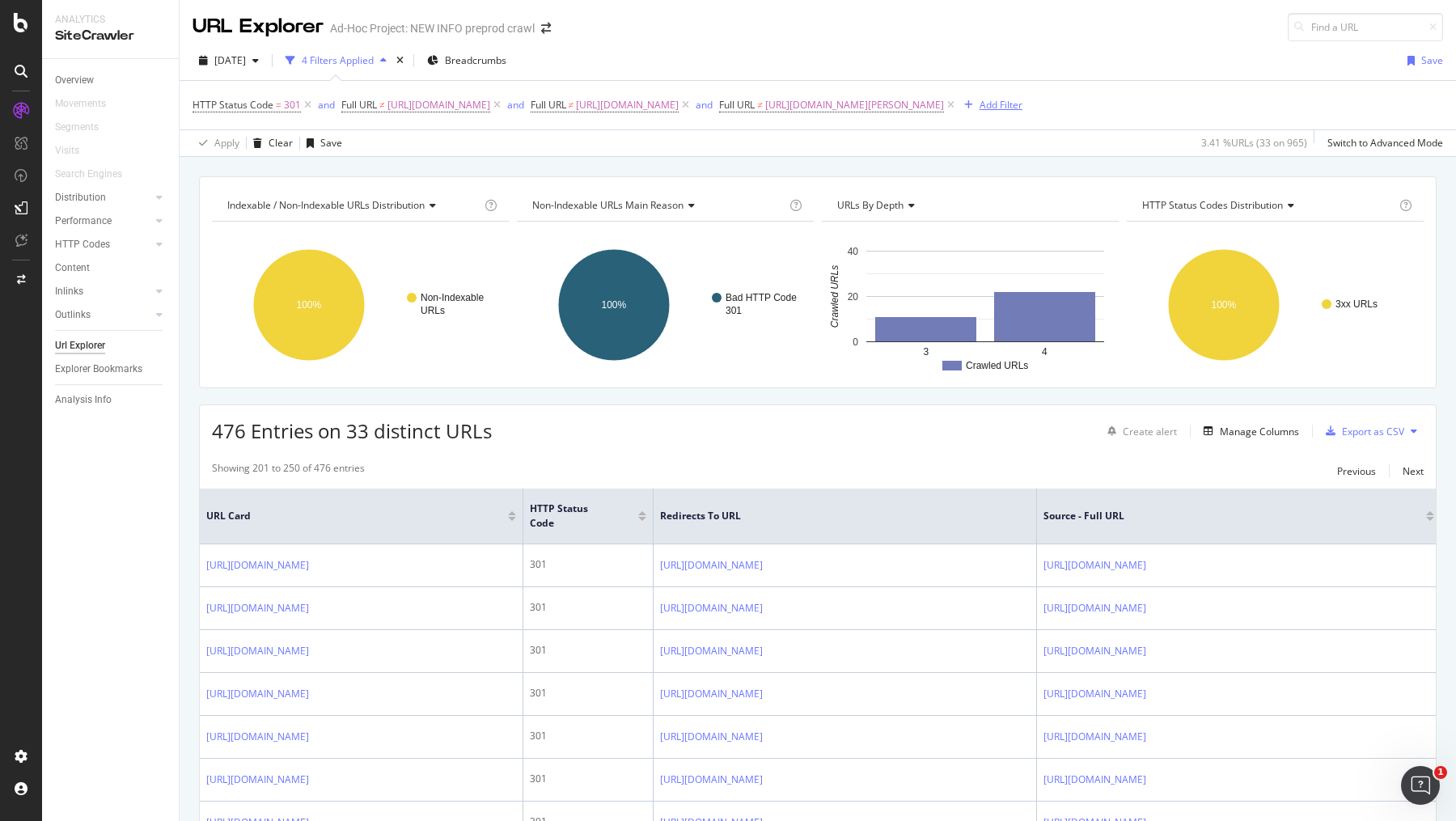
click at [1023, 103] on div "Add Filter" at bounding box center [1000, 104] width 43 height 14
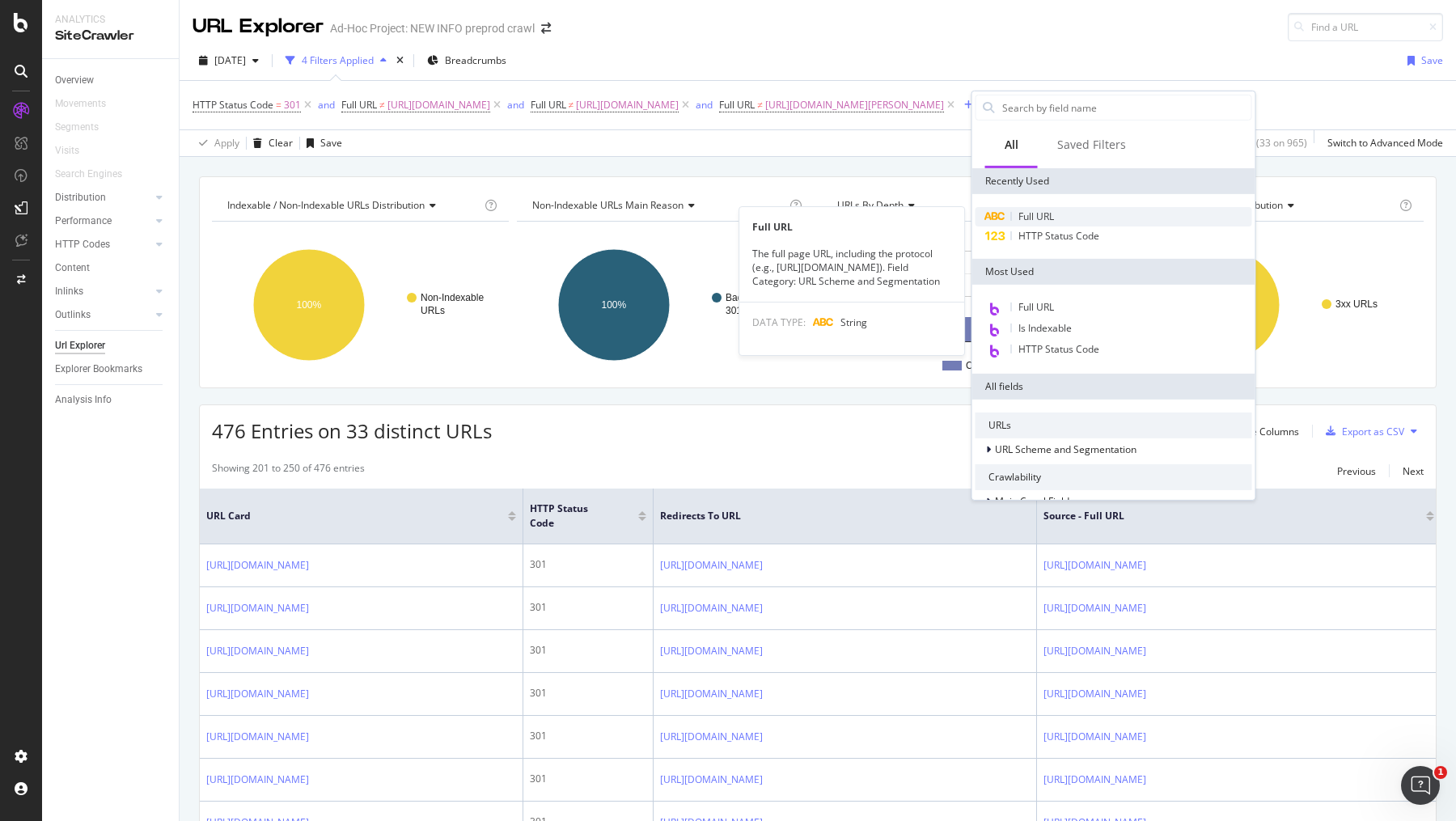
click at [1040, 213] on span "Full URL" at bounding box center [1036, 216] width 35 height 14
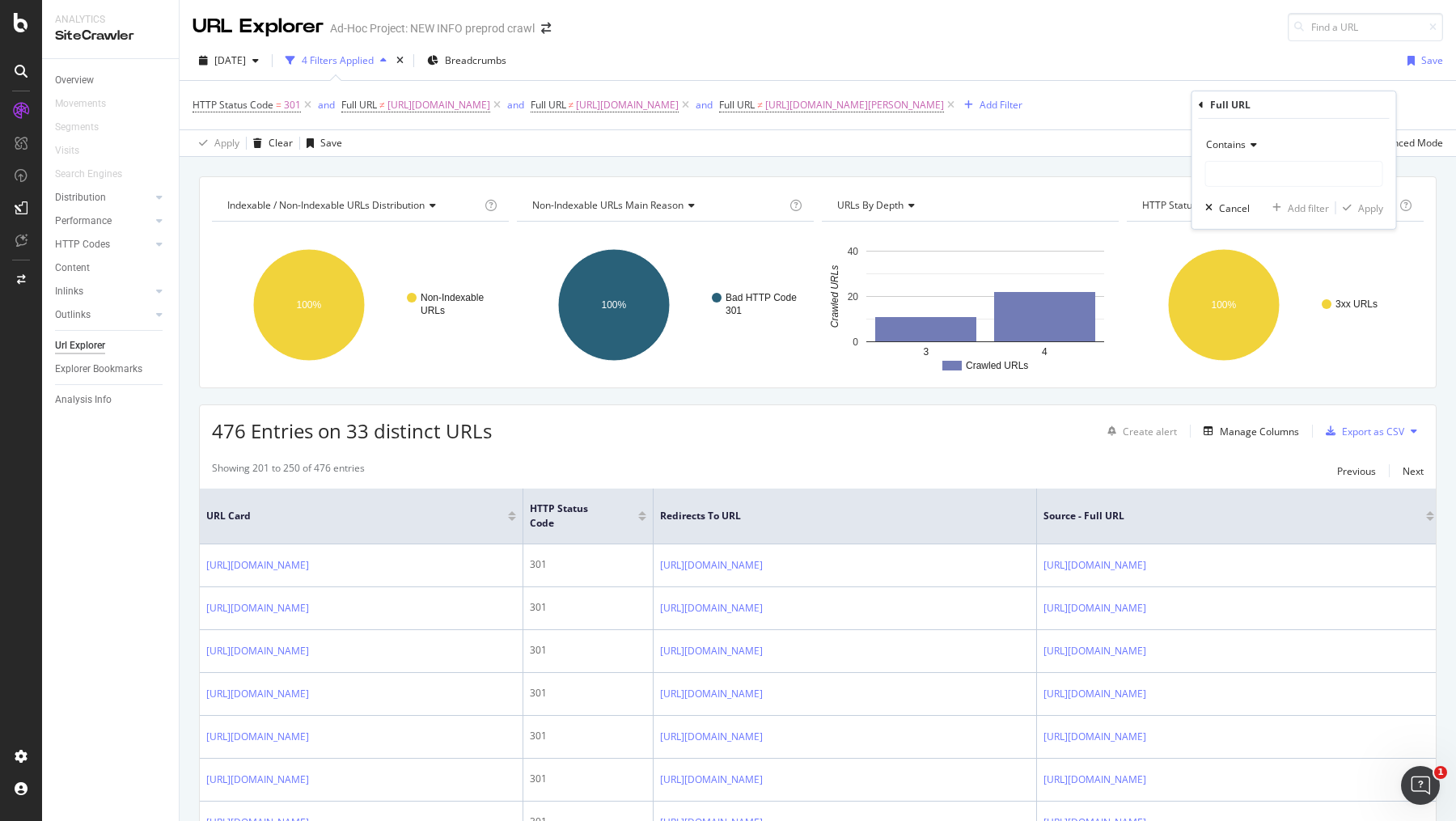
click at [1273, 145] on div "Contains" at bounding box center [1294, 144] width 178 height 26
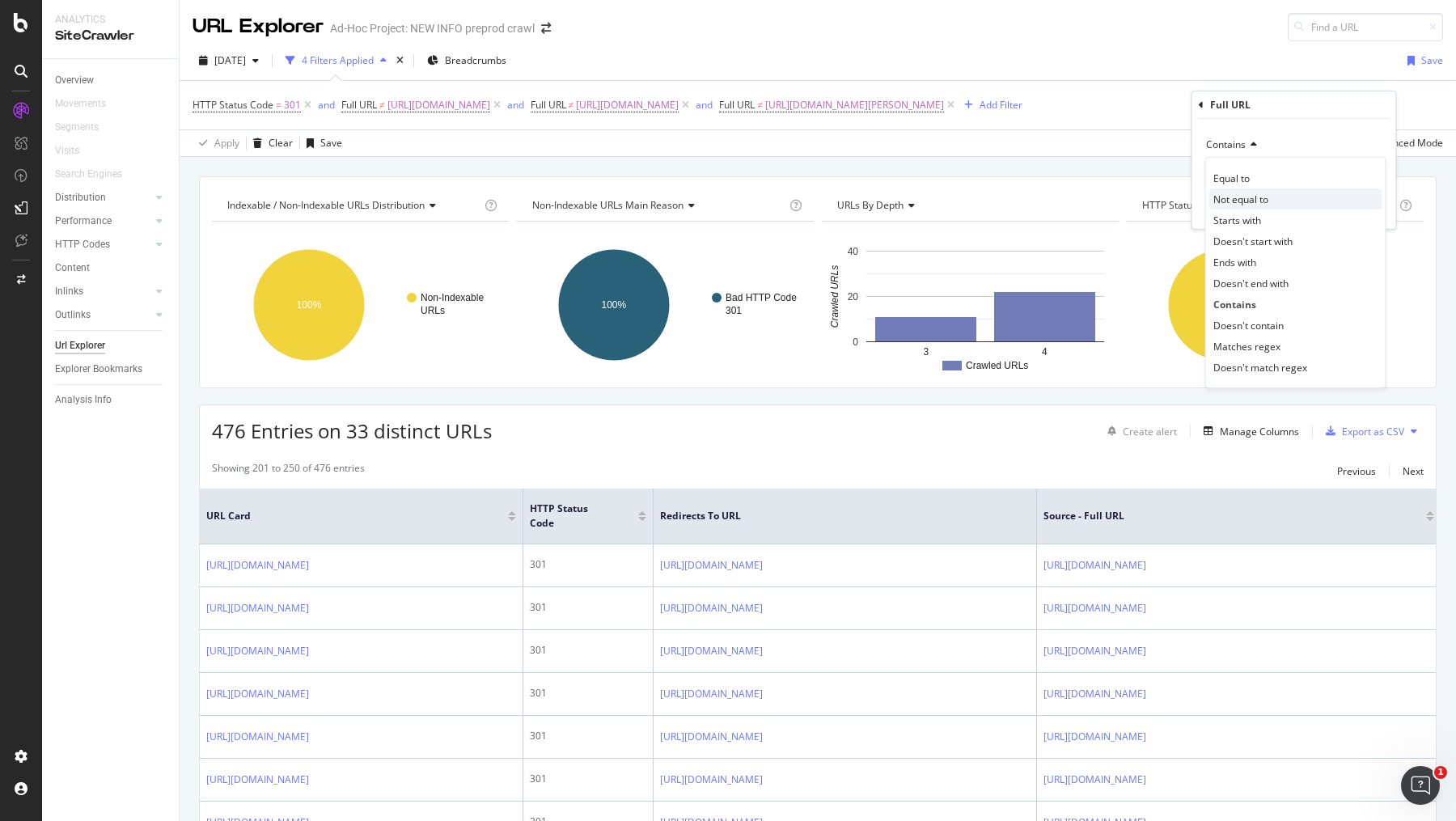
click at [1258, 192] on span "Not equal to" at bounding box center [1241, 198] width 55 height 14
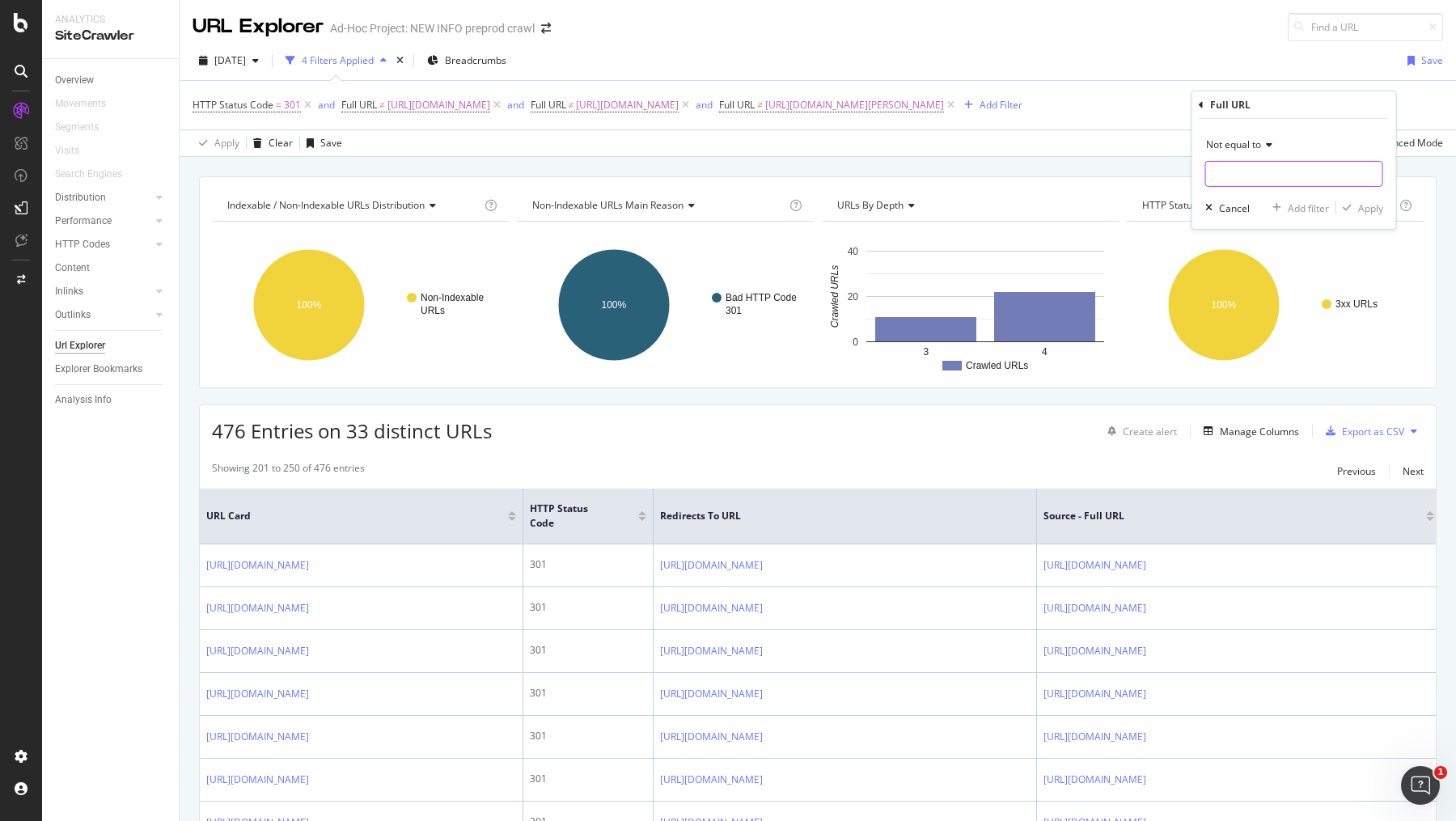
click at [1256, 175] on input "text" at bounding box center [1294, 173] width 176 height 26
paste input "https://info.1doc.ch/en/tariff-navigator-physiotherapy-kvg-tariffs/"
type input "https://info.1doc.ch/en/tariff-navigator-physiotherapy-kvg-tariffs/"
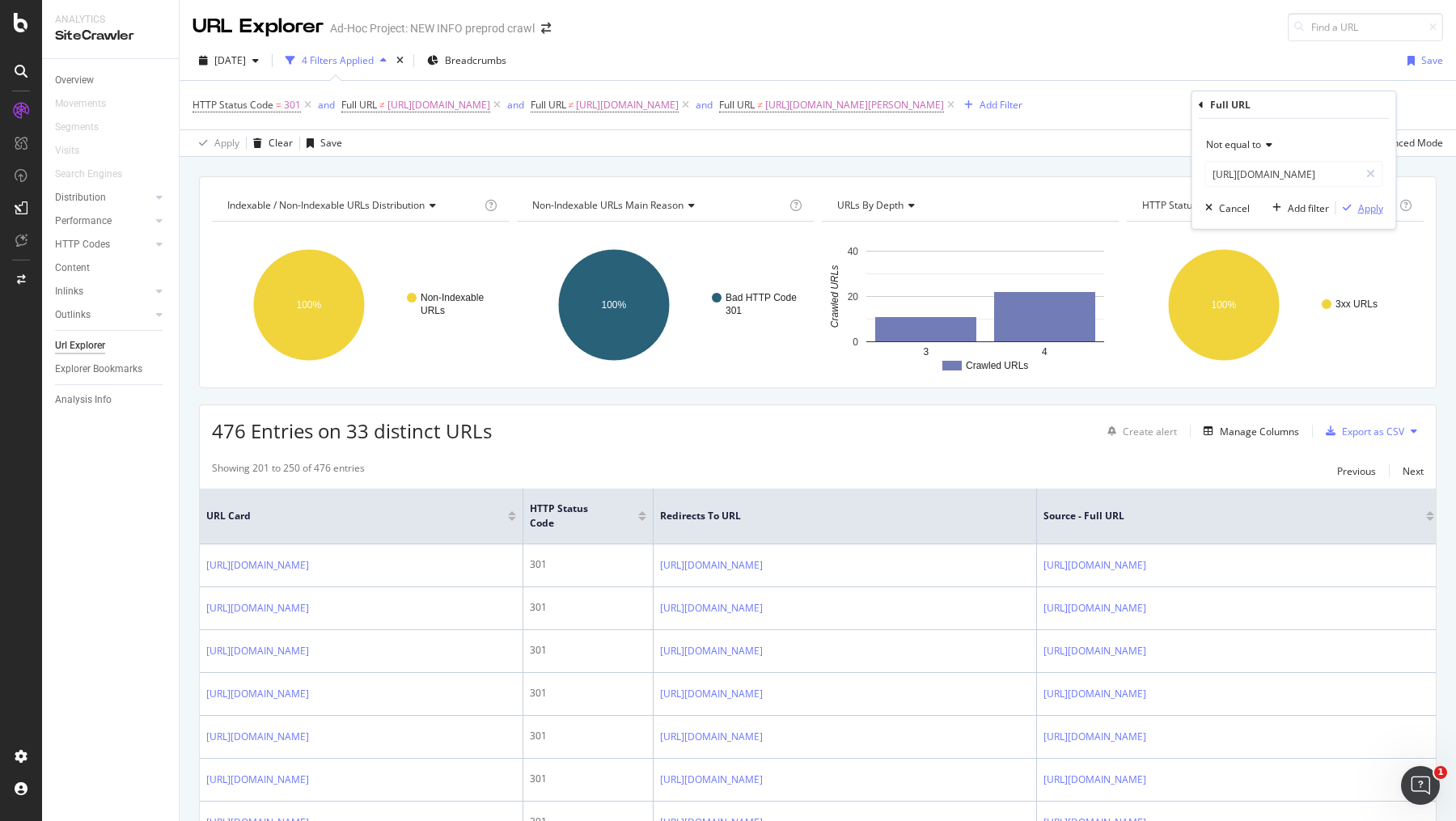
click at [1355, 208] on div "button" at bounding box center [1347, 208] width 22 height 10
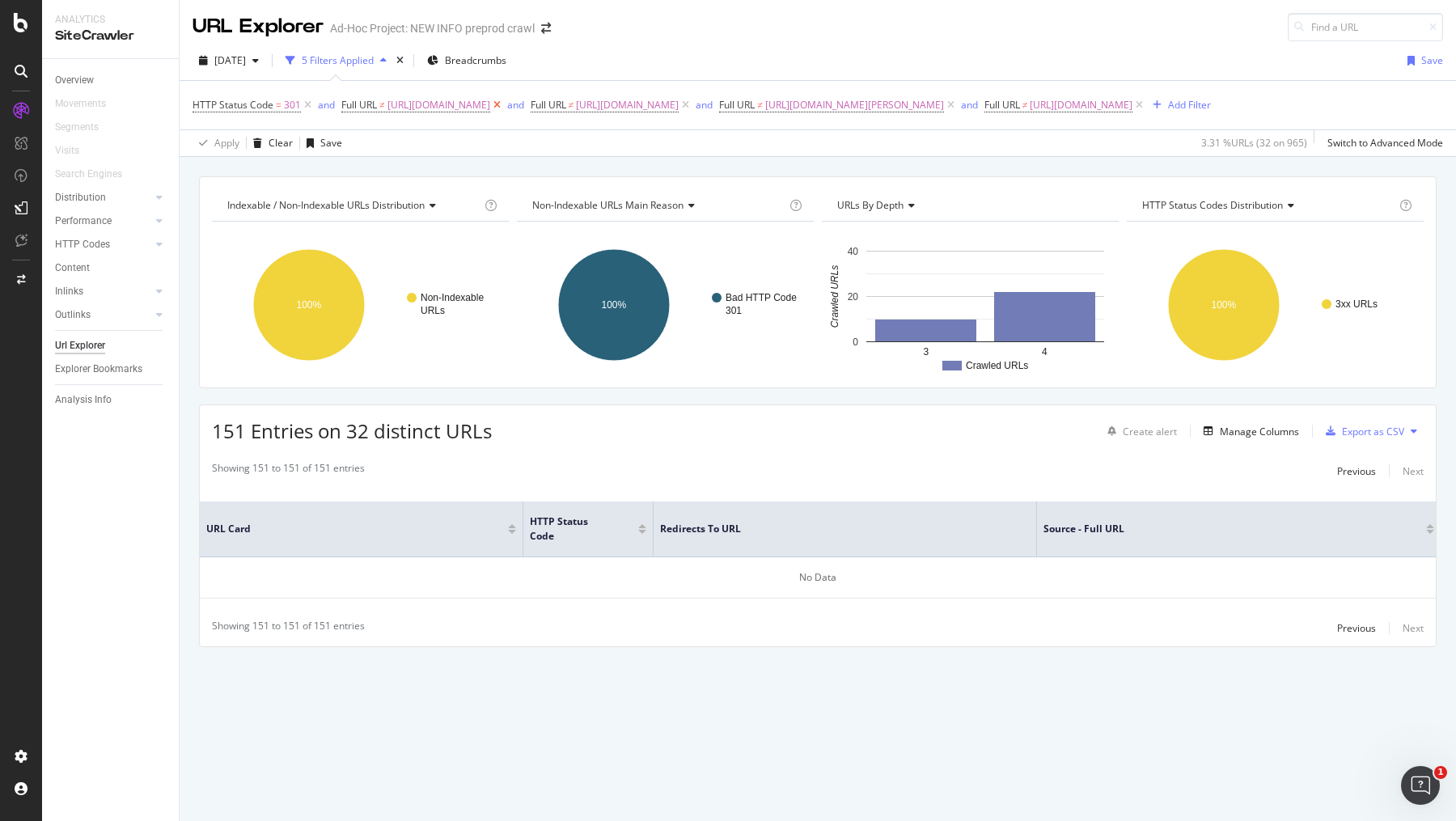
click at [504, 102] on icon at bounding box center [497, 105] width 14 height 16
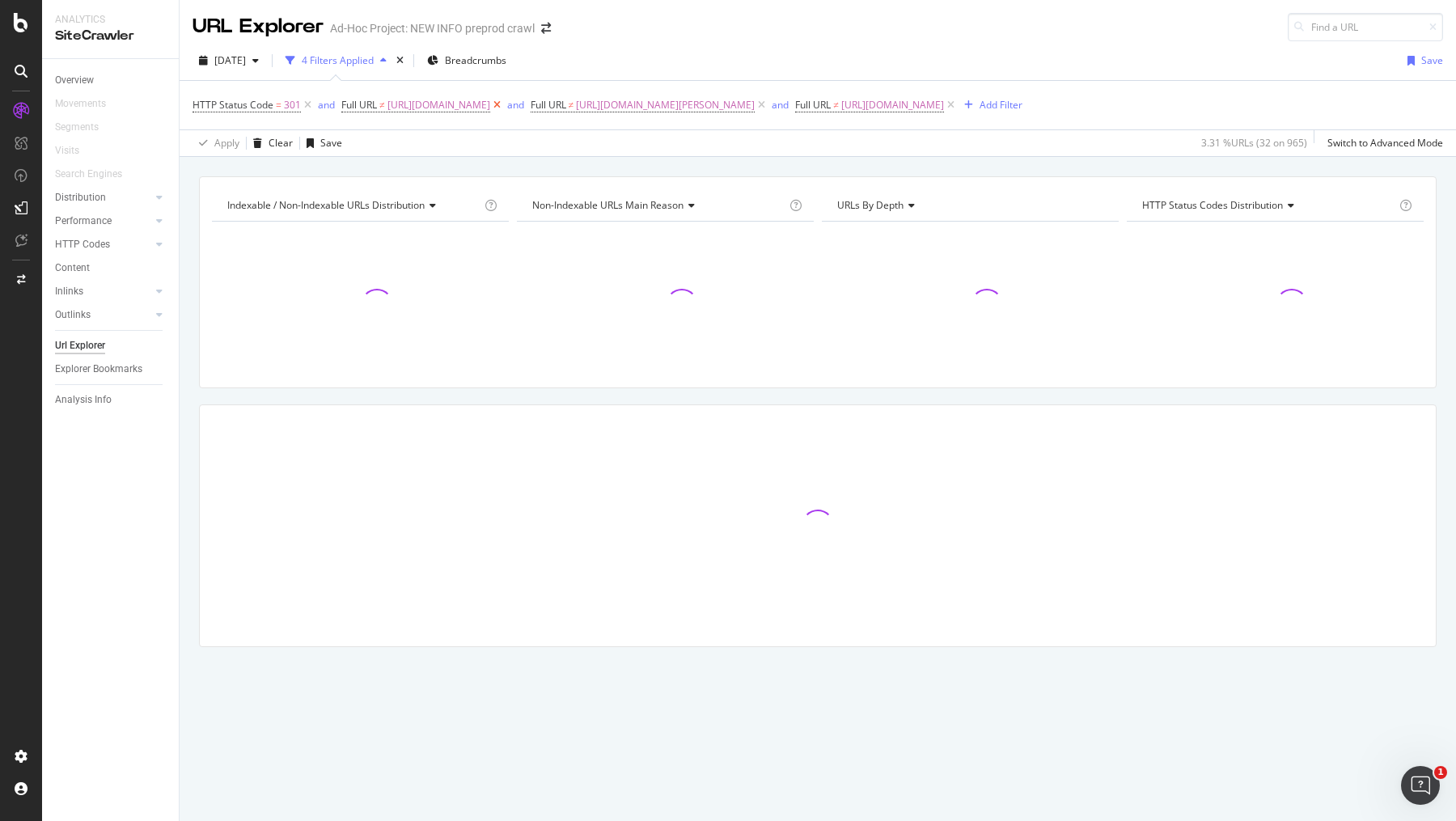
click at [491, 103] on icon at bounding box center [497, 105] width 14 height 16
click at [580, 107] on icon at bounding box center [573, 105] width 14 height 16
click at [504, 104] on icon at bounding box center [497, 105] width 14 height 16
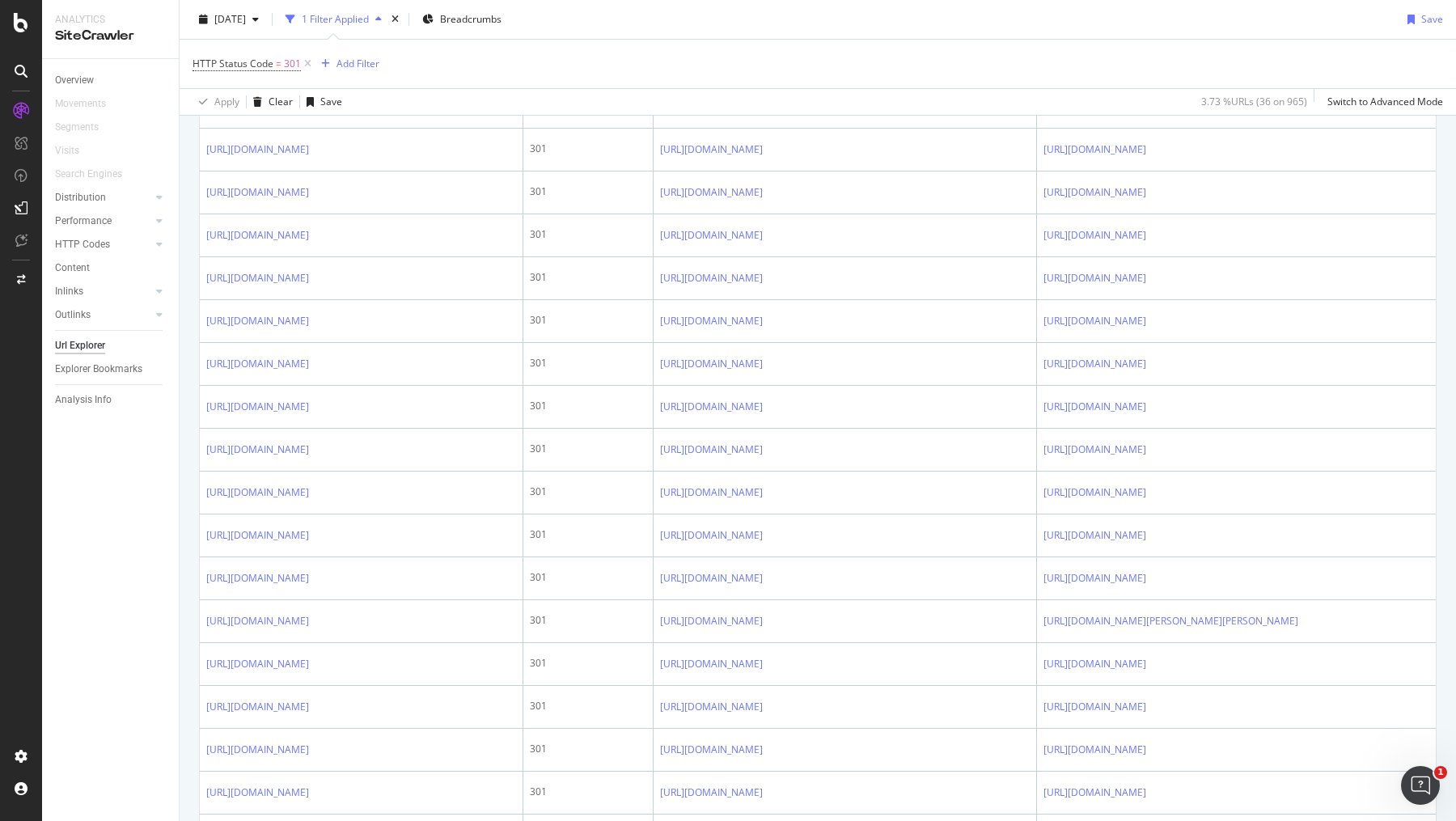
scroll to position [2070, 0]
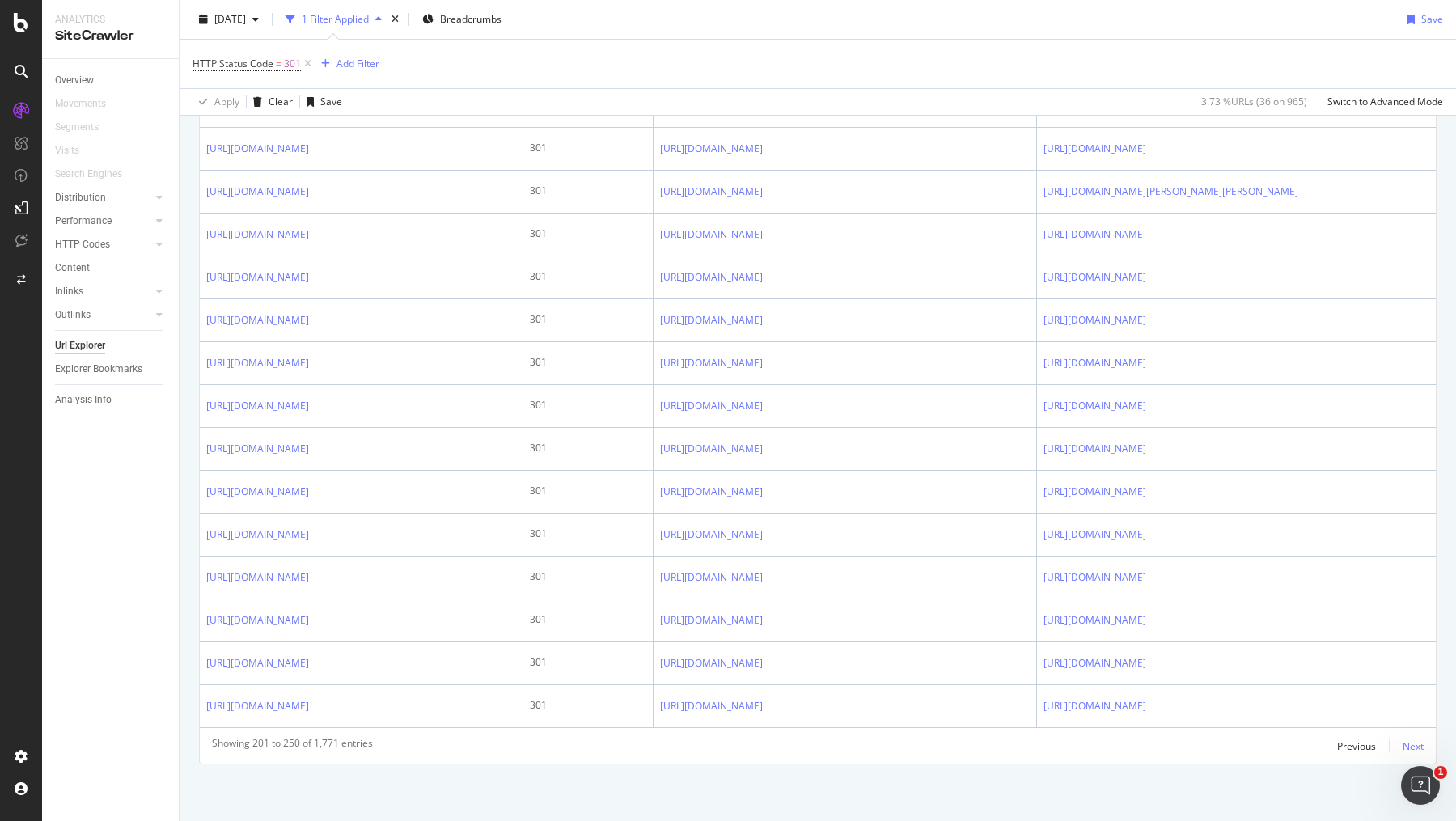
click at [1416, 744] on div "Next" at bounding box center [1413, 746] width 21 height 14
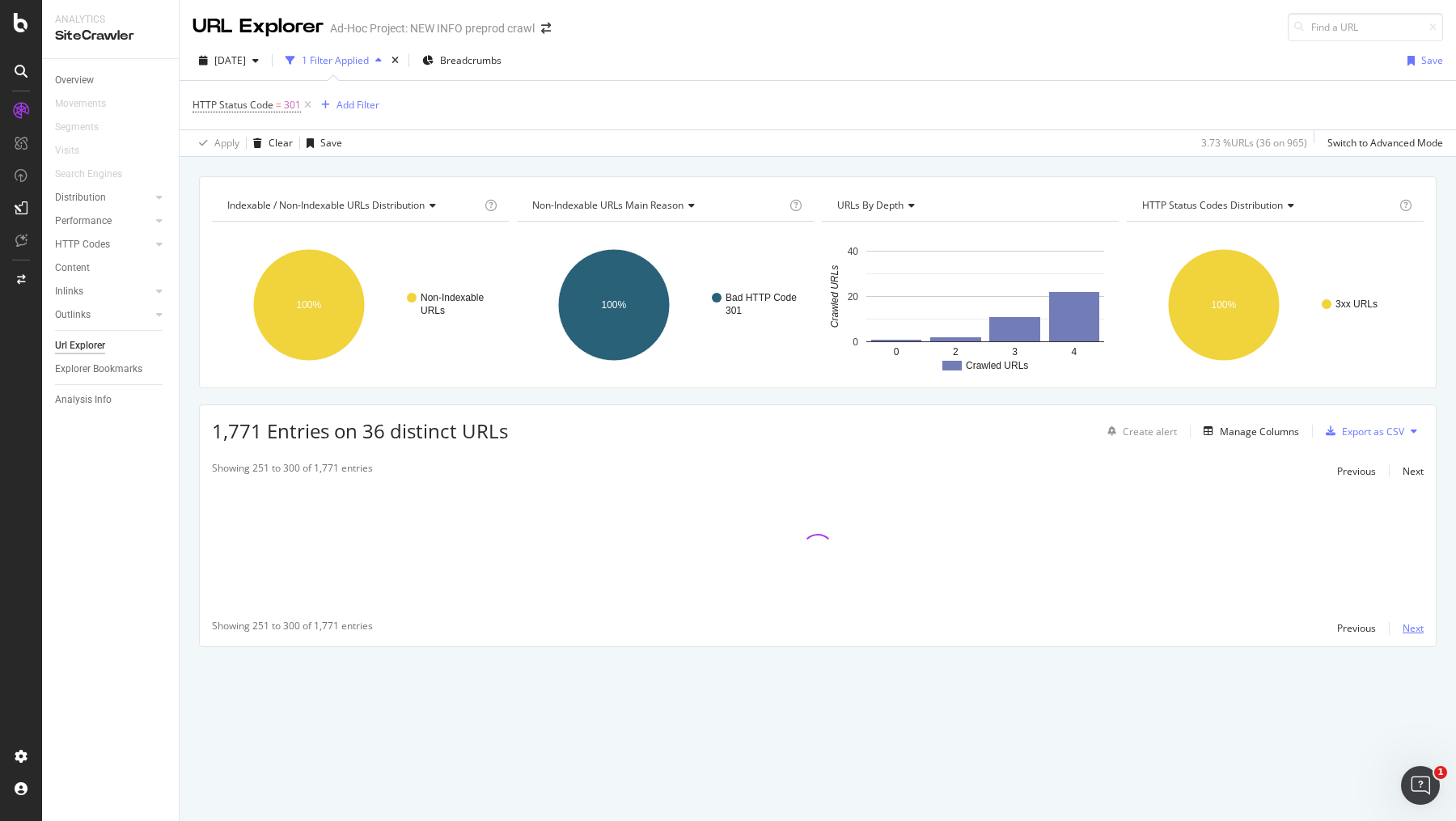
scroll to position [0, 0]
click at [1367, 426] on div "Export as CSV" at bounding box center [1373, 431] width 63 height 14
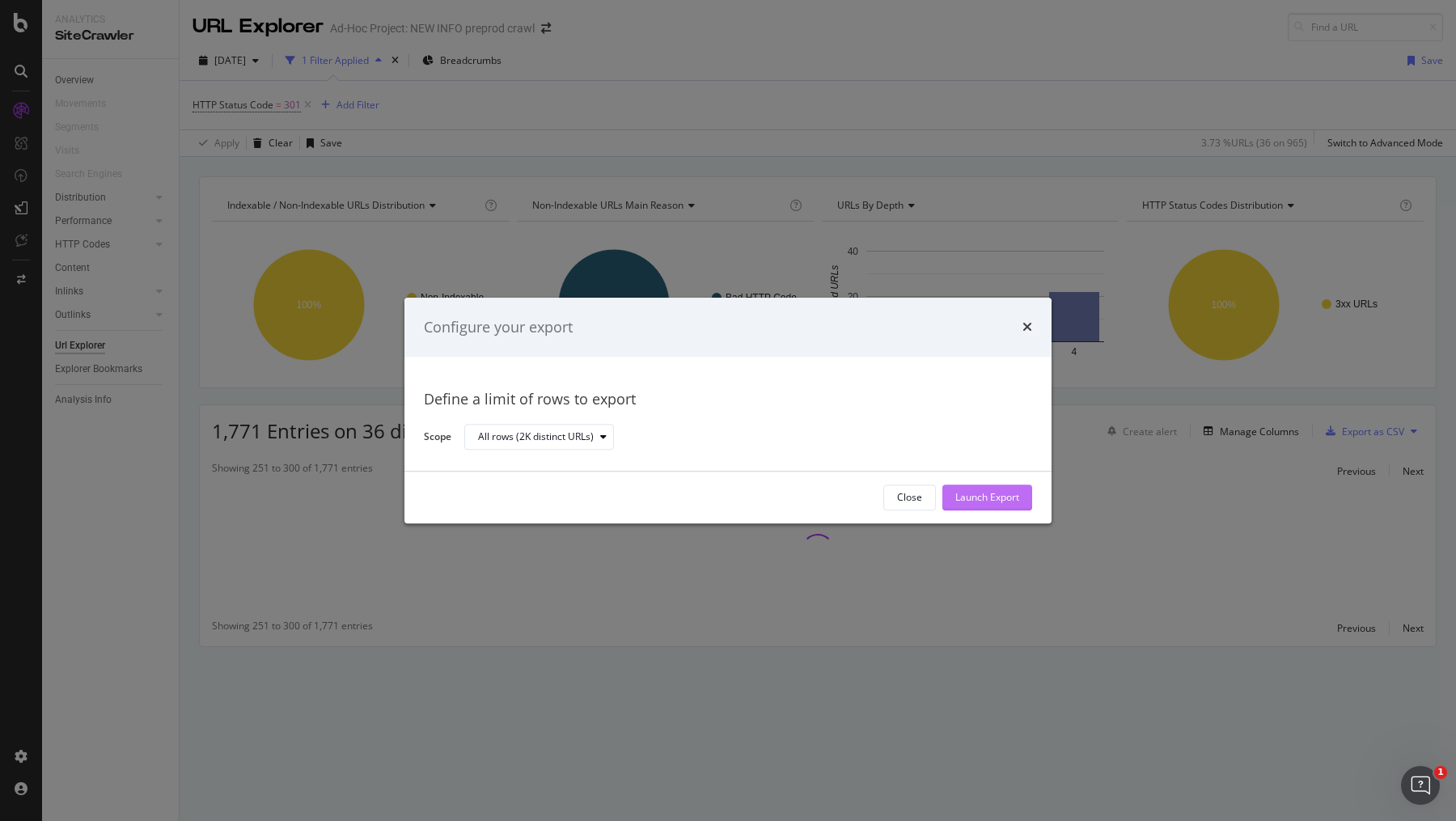
click at [989, 497] on div "Launch Export" at bounding box center [988, 497] width 64 height 14
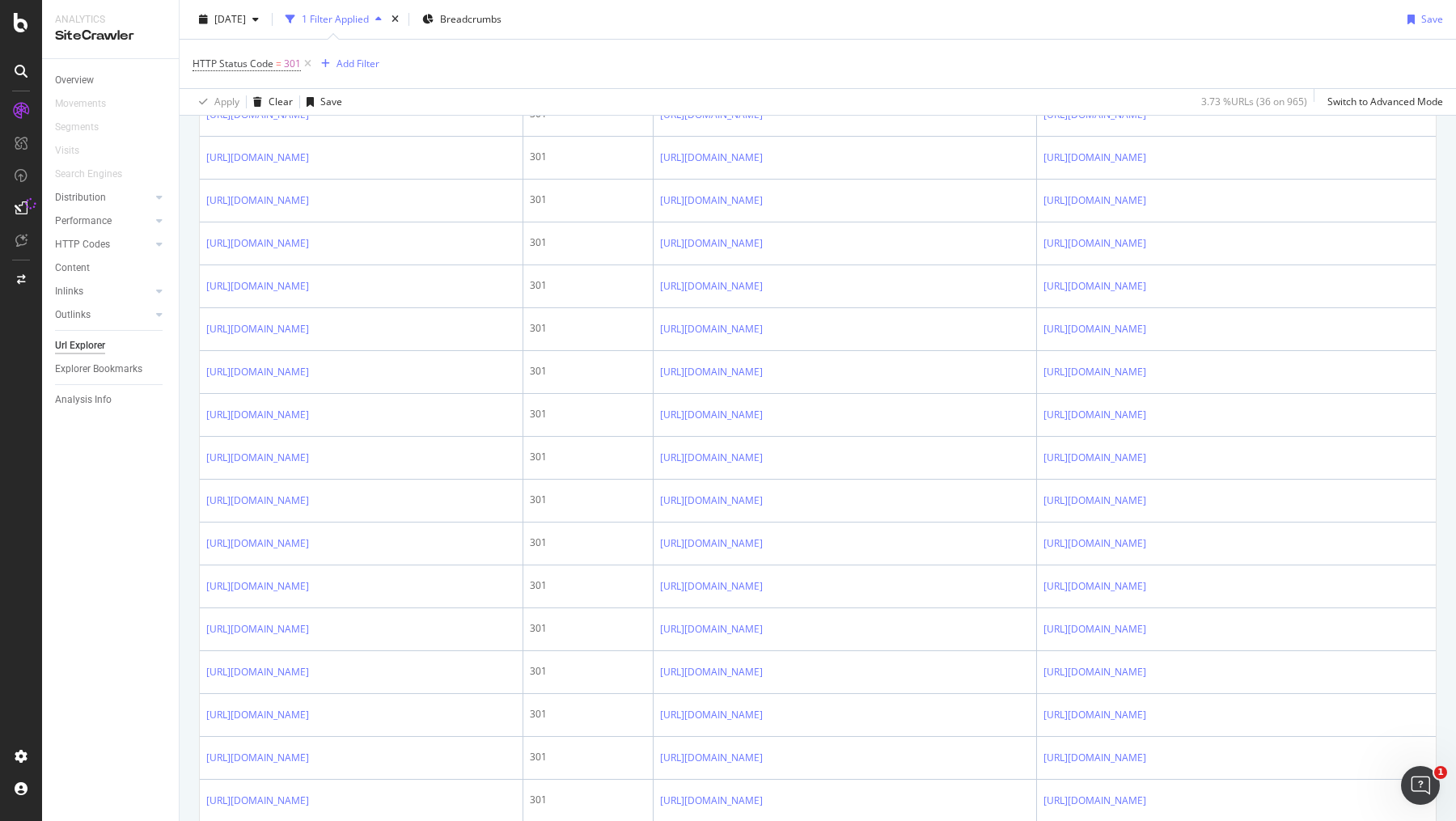
scroll to position [2006, 0]
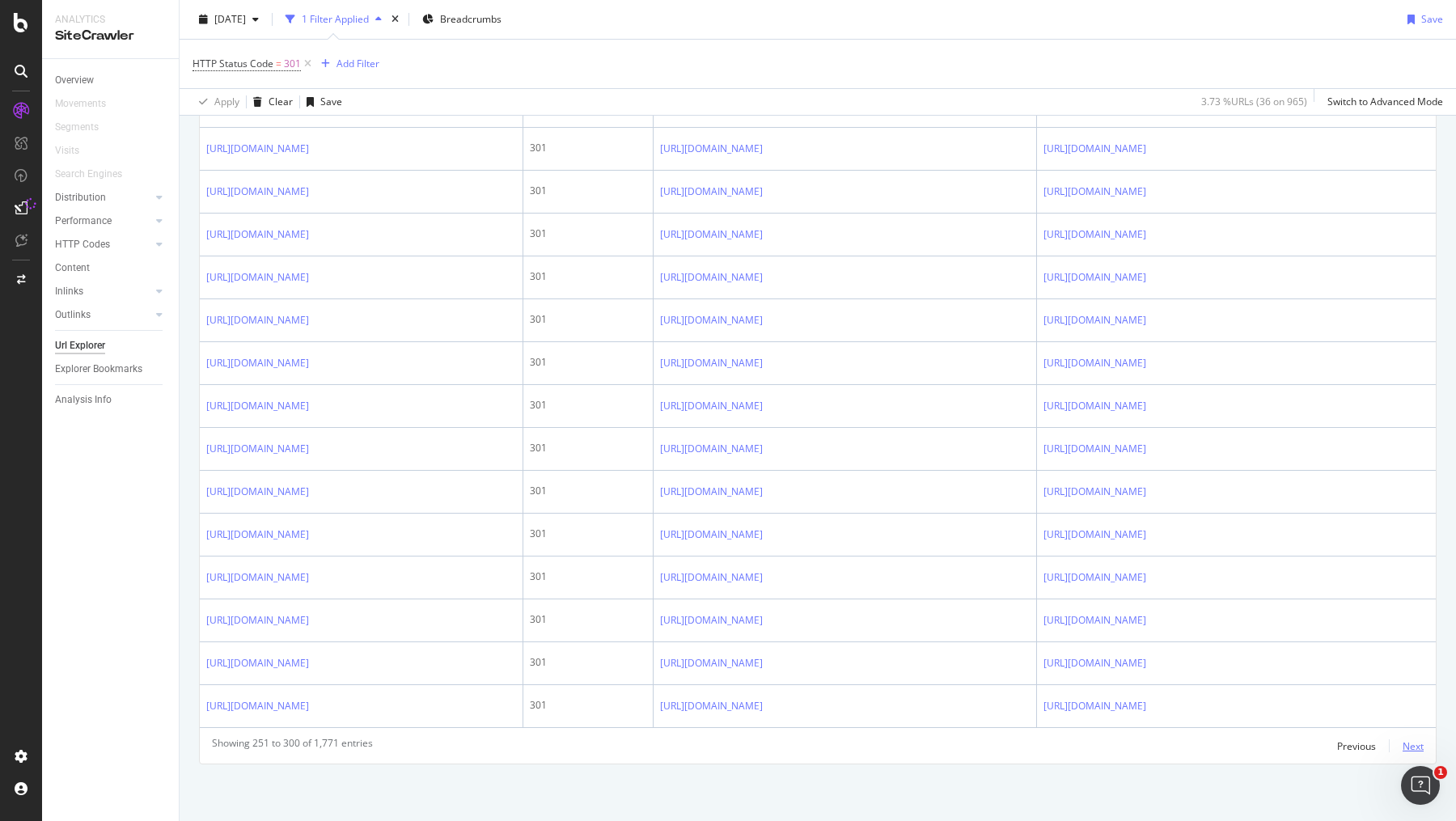
click at [1419, 747] on div "Next" at bounding box center [1413, 746] width 21 height 14
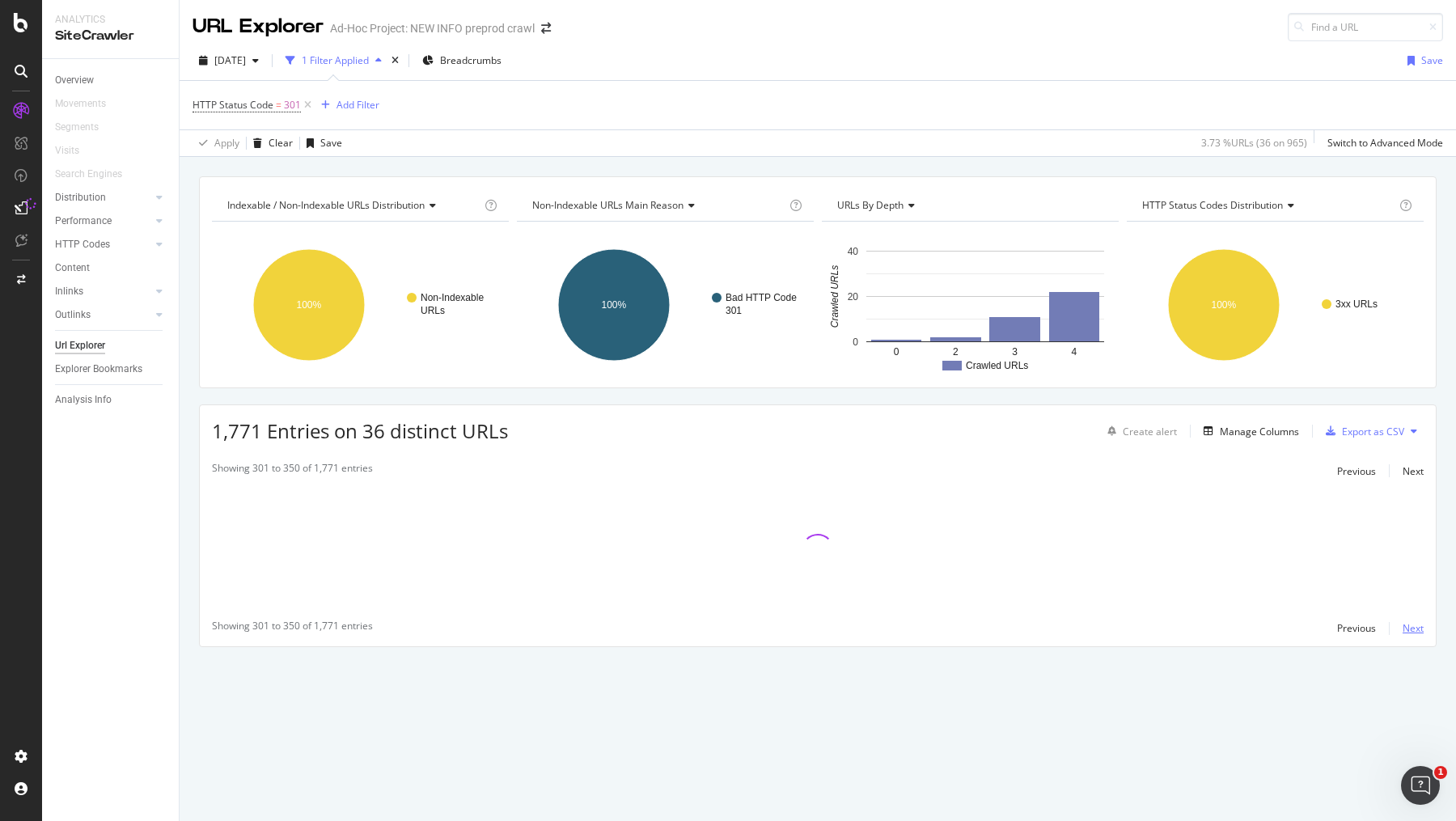
scroll to position [0, 0]
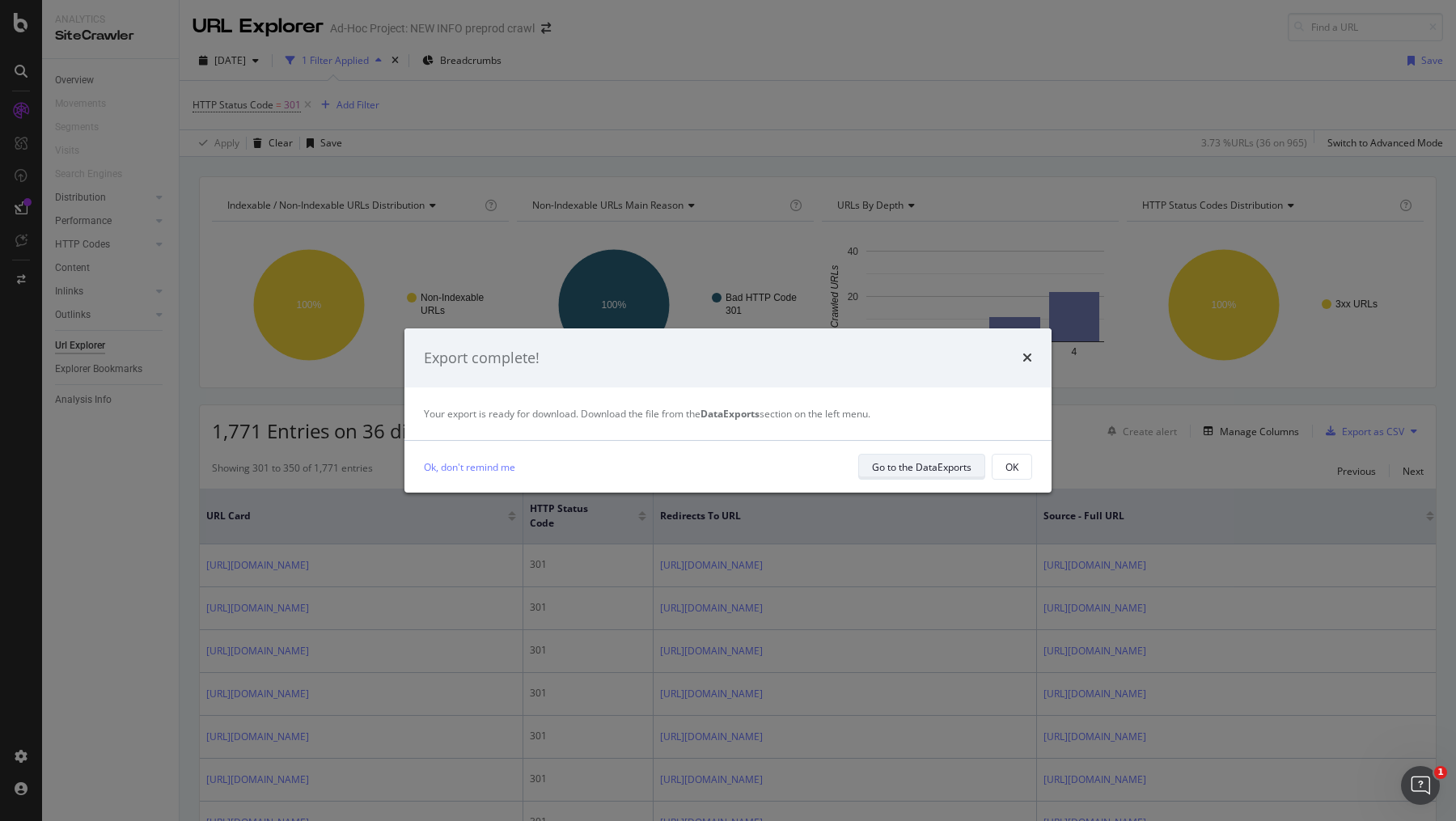
click at [927, 464] on div "Go to the DataExports" at bounding box center [922, 466] width 100 height 14
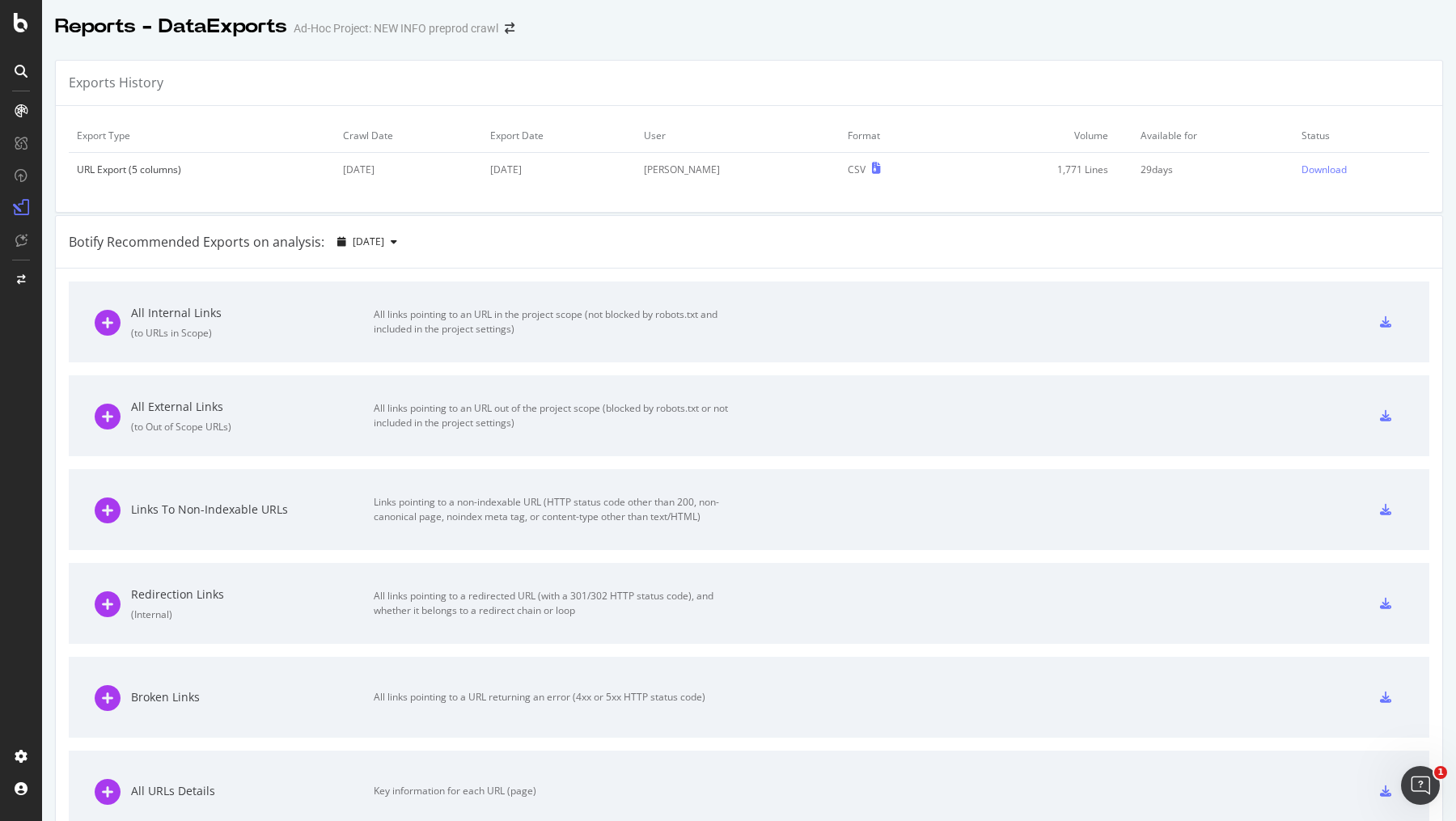
click at [379, 308] on div "All links pointing to an URL in the project scope (not blocked by robots.txt an…" at bounding box center [556, 322] width 364 height 29
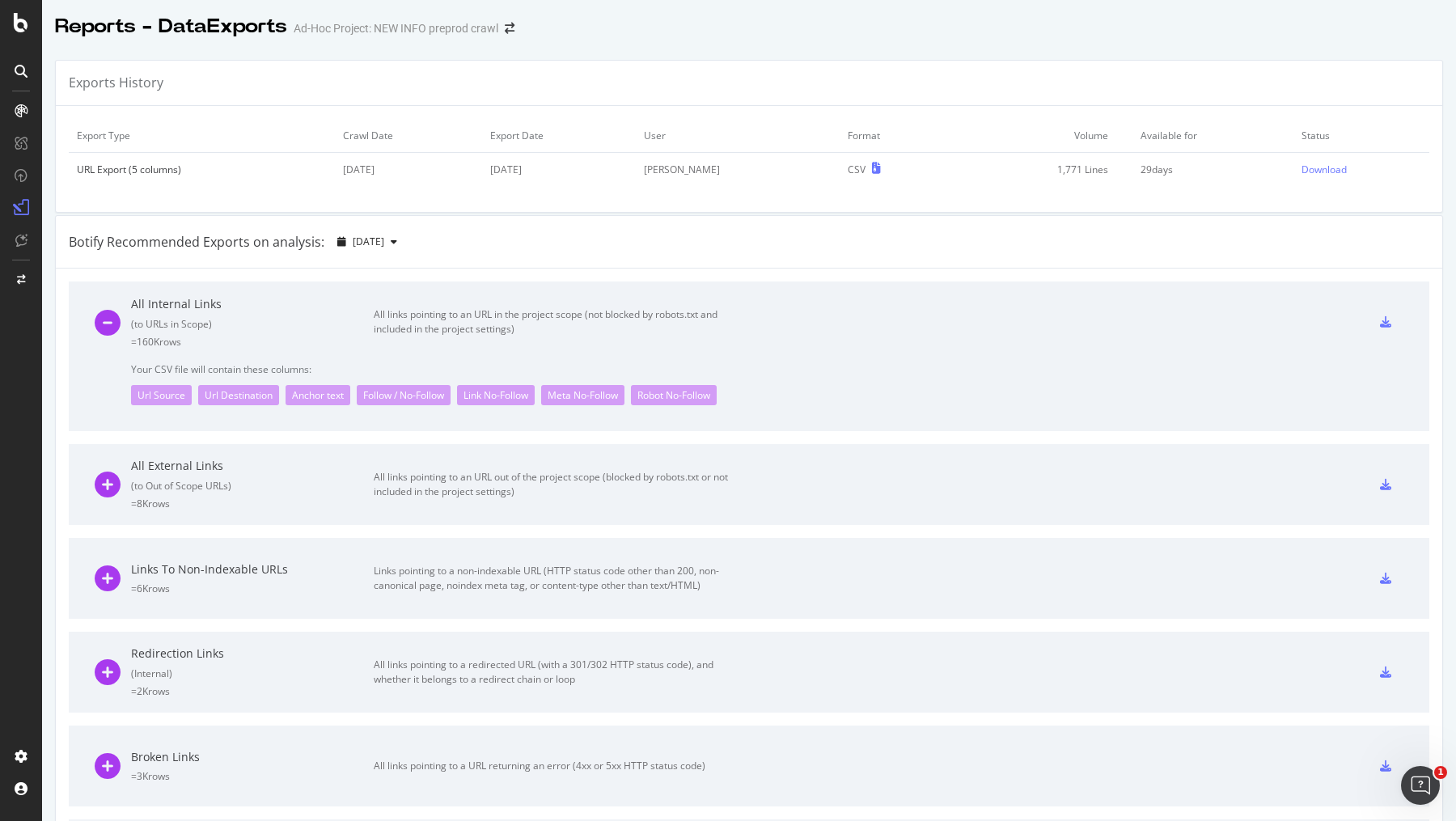
click at [299, 311] on div "All Internal Links ( to URLs in Scope ) = 160K rows" at bounding box center [251, 322] width 242 height 53
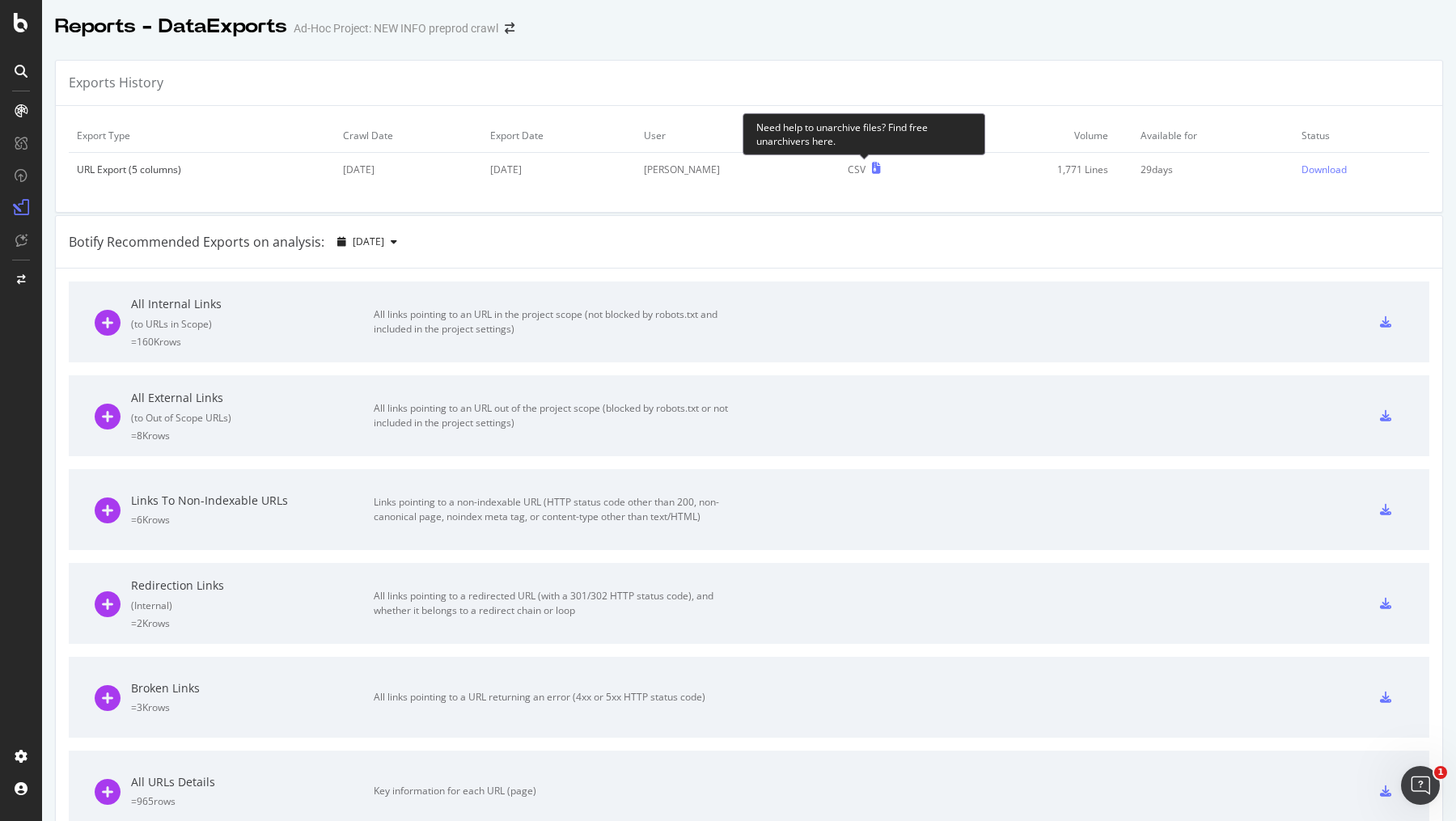
click at [872, 164] on icon at bounding box center [877, 168] width 9 height 11
click at [1316, 164] on div "Download" at bounding box center [1324, 169] width 45 height 14
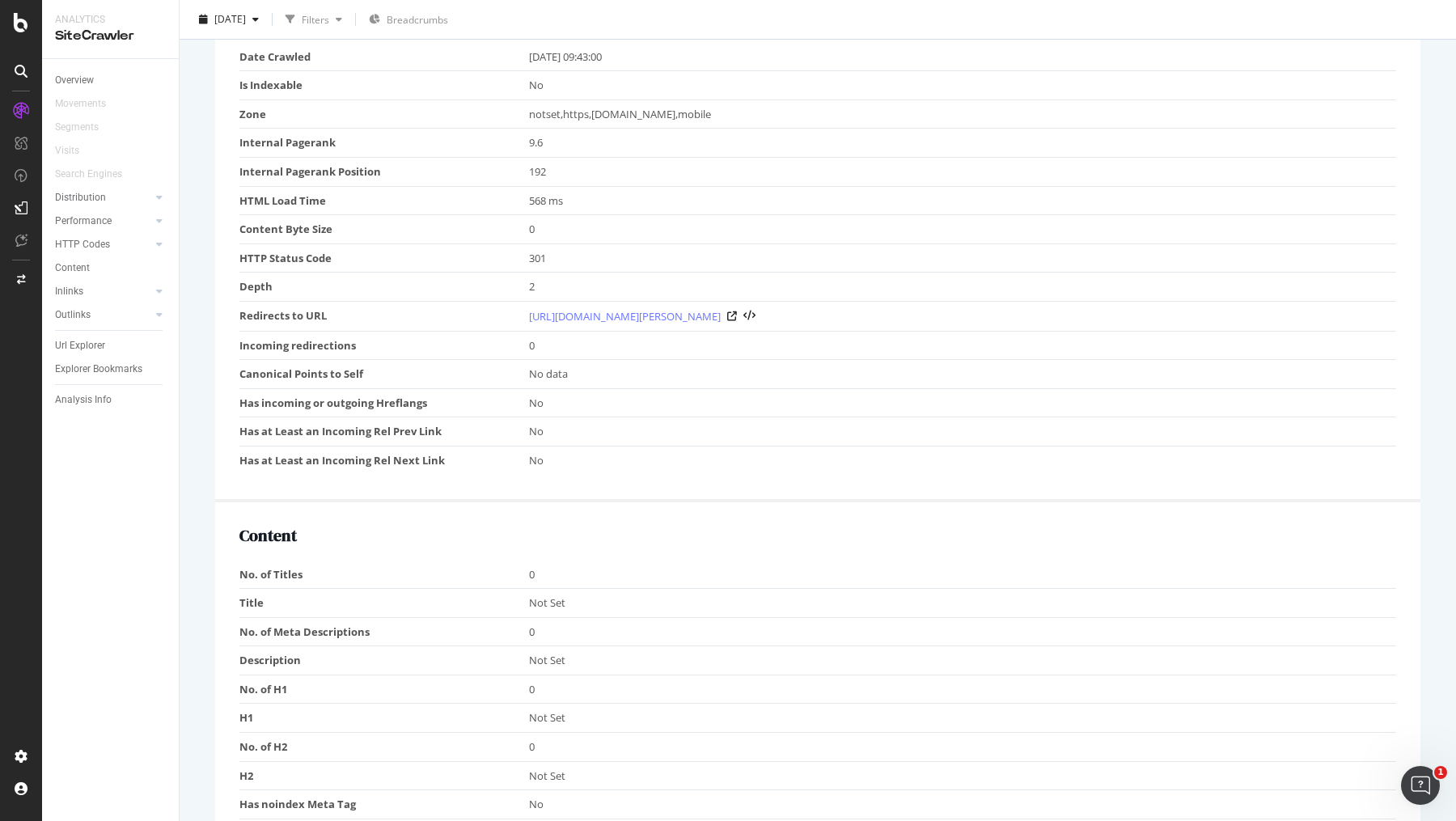
scroll to position [463, 0]
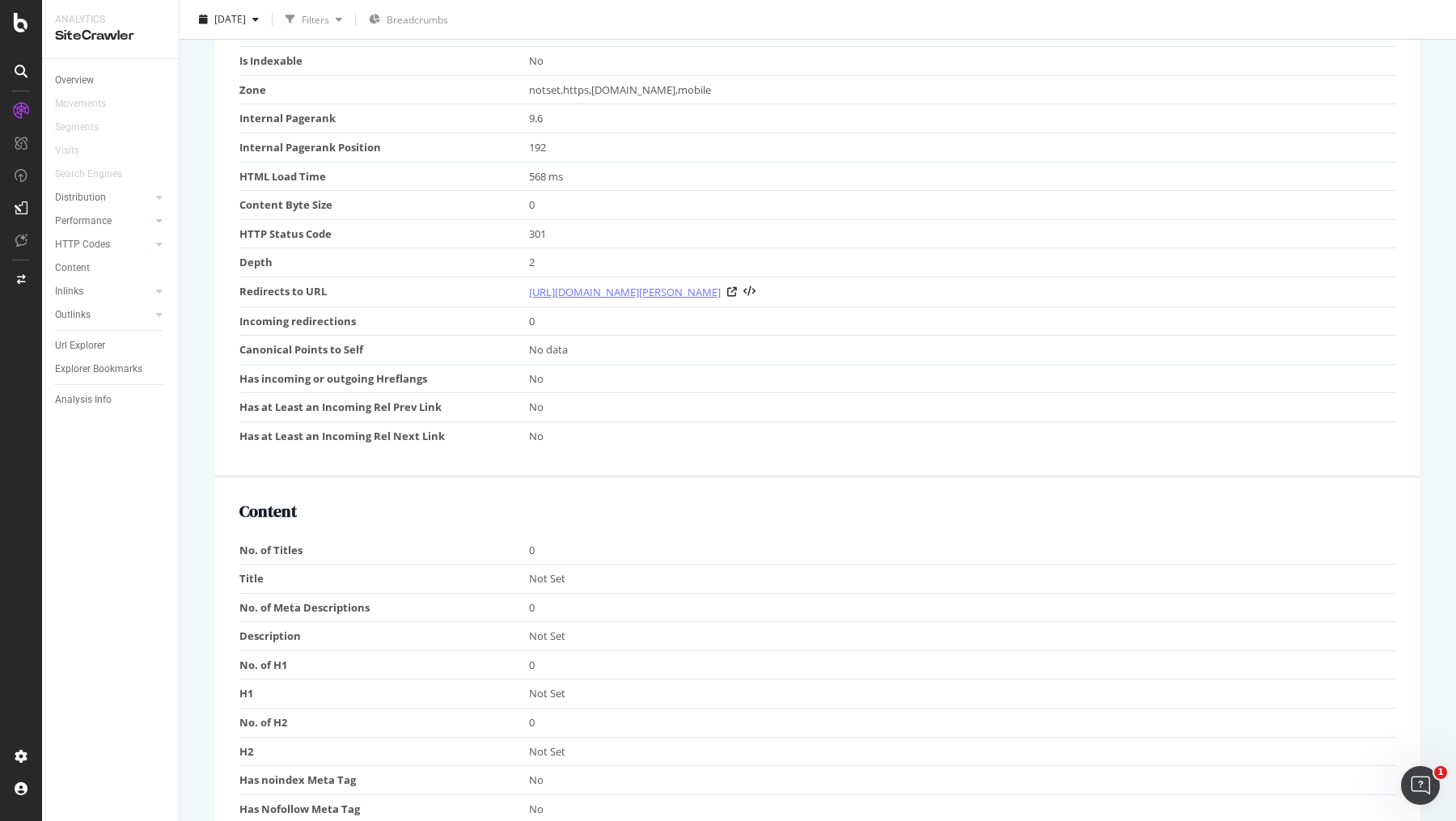
click at [721, 288] on link "https://info.1doc.ch/fr/navigateur-tarifaire-physiotherapie-tarifs-lamal-old/" at bounding box center [625, 292] width 192 height 16
